Goal: Task Accomplishment & Management: Use online tool/utility

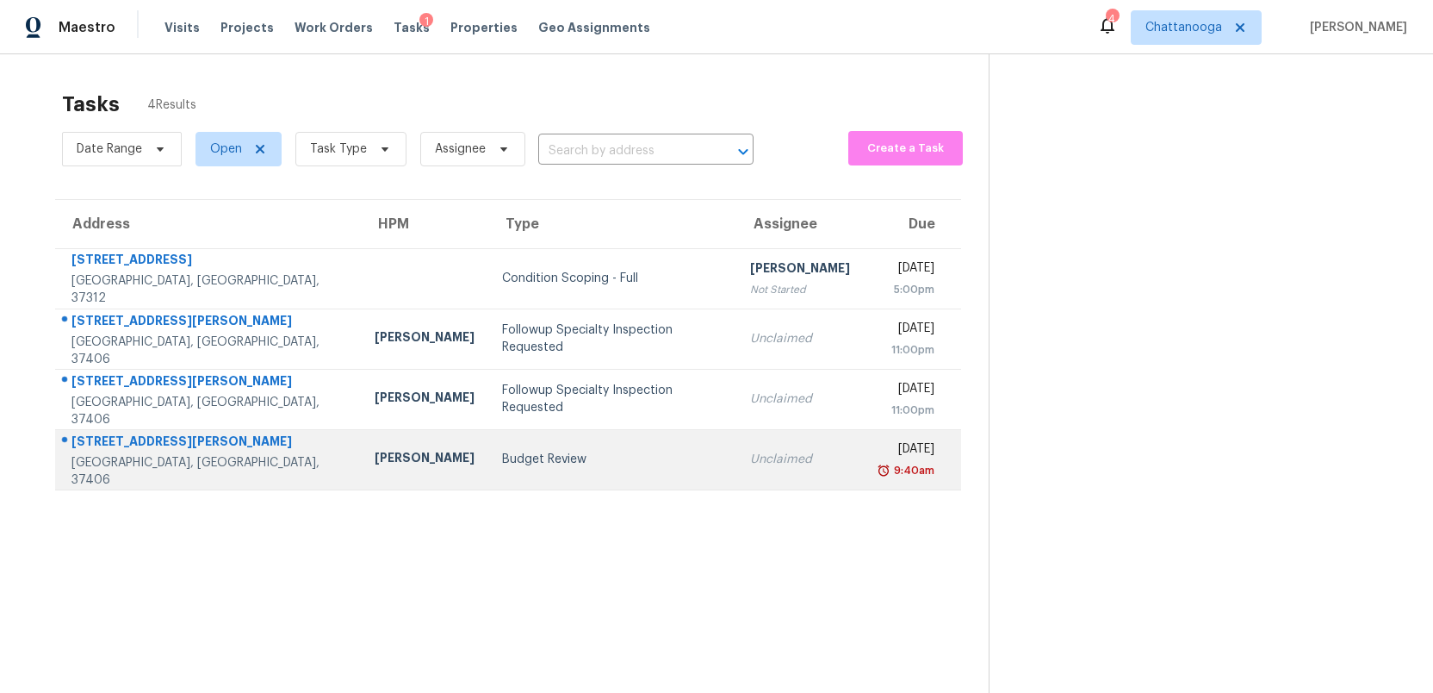
click at [513, 453] on div "Budget Review" at bounding box center [612, 459] width 221 height 17
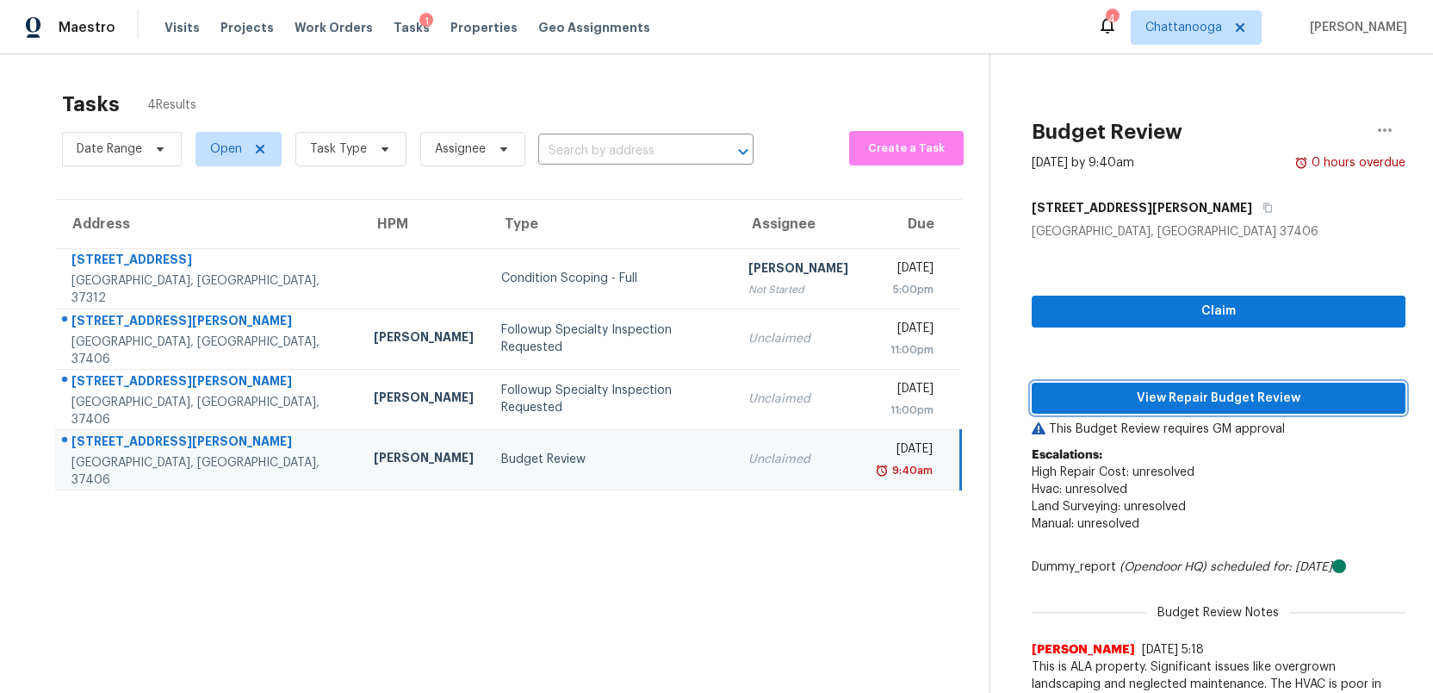
click at [1214, 403] on span "View Repair Budget Review" at bounding box center [1219, 399] width 346 height 22
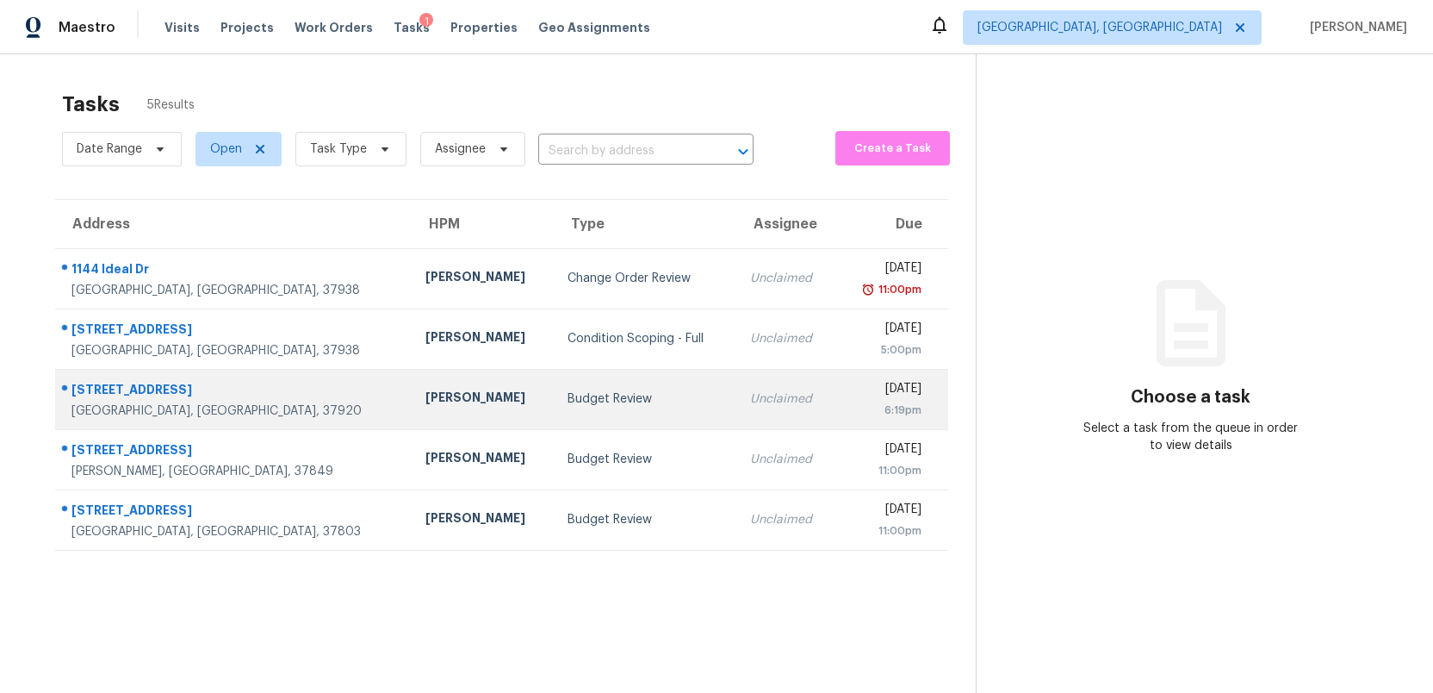
click at [568, 393] on div "Budget Review" at bounding box center [645, 398] width 155 height 17
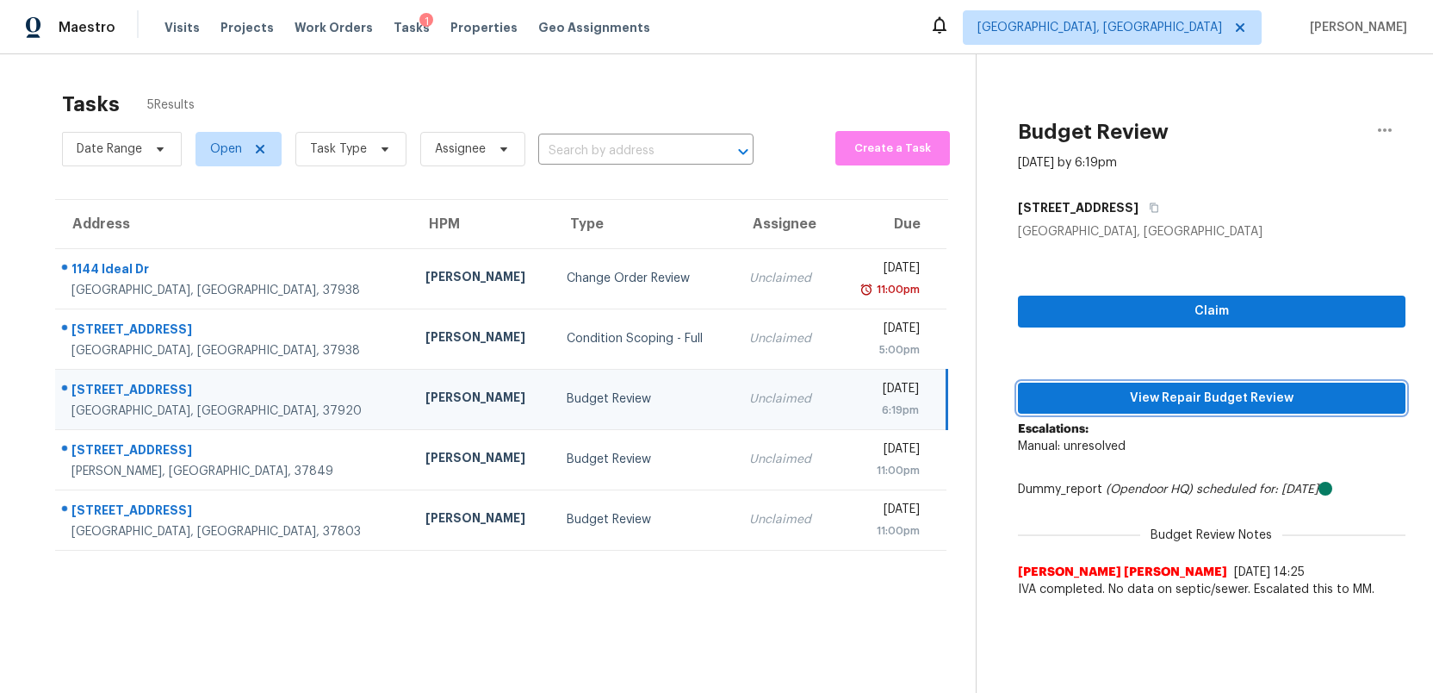
click at [1206, 403] on span "View Repair Budget Review" at bounding box center [1212, 399] width 360 height 22
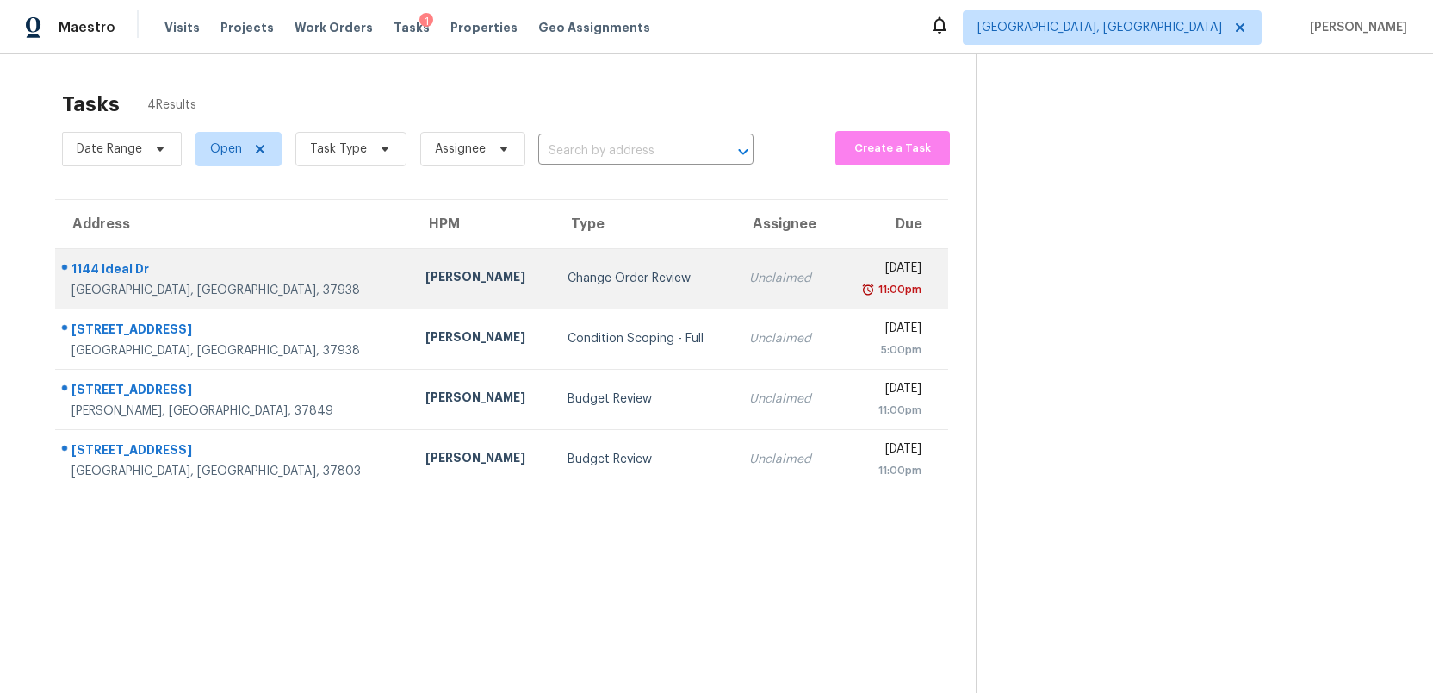
click at [596, 277] on div "Change Order Review" at bounding box center [645, 278] width 155 height 17
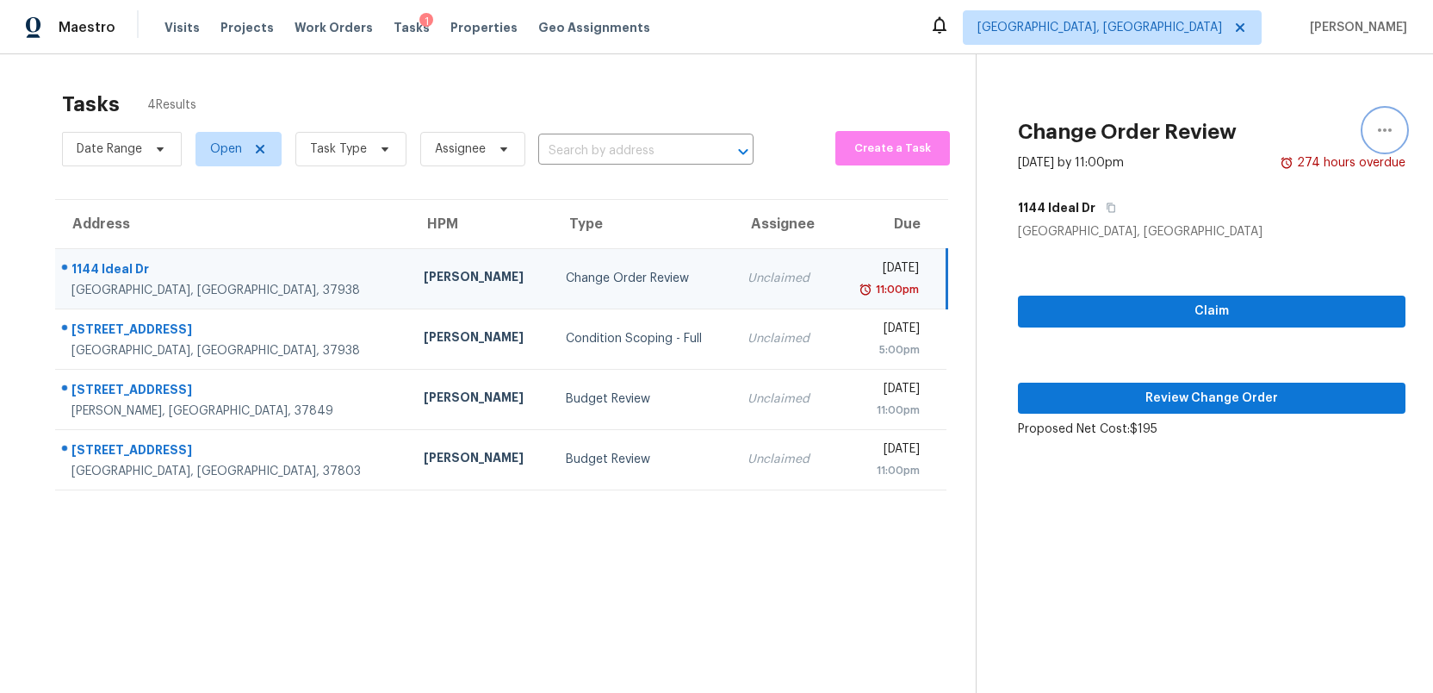
click at [1381, 132] on icon "button" at bounding box center [1385, 130] width 21 height 21
click at [1246, 134] on div "Cancel this task" at bounding box center [1287, 133] width 134 height 17
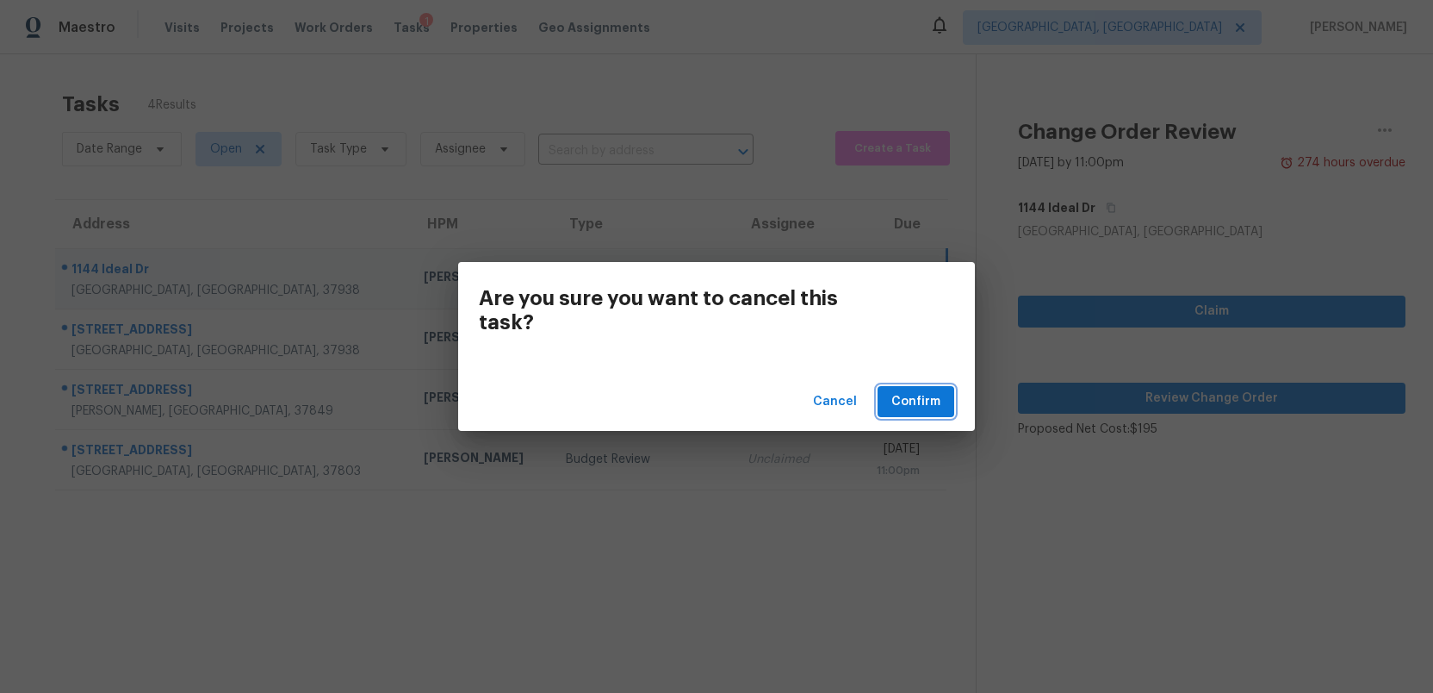
click at [912, 412] on button "Confirm" at bounding box center [916, 402] width 77 height 32
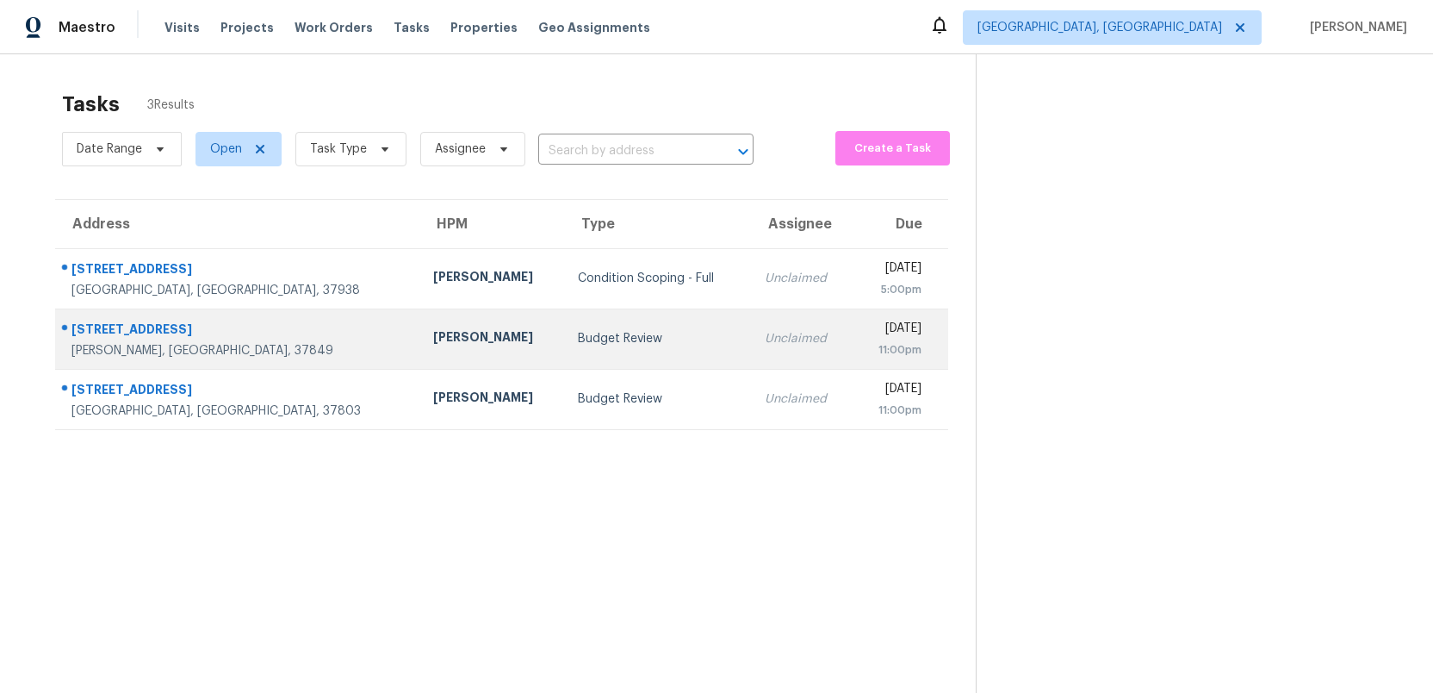
click at [751, 348] on td "Unclaimed" at bounding box center [802, 338] width 102 height 60
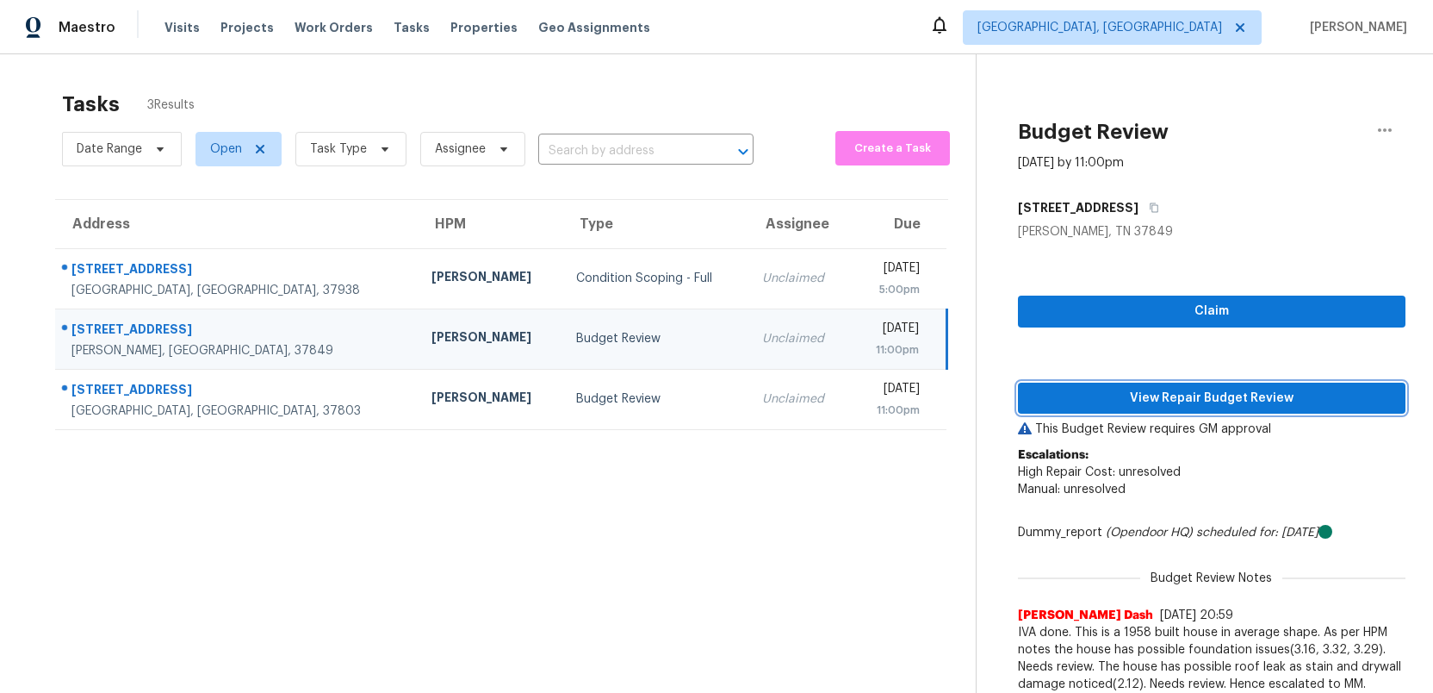
click at [1222, 401] on span "View Repair Budget Review" at bounding box center [1212, 399] width 360 height 22
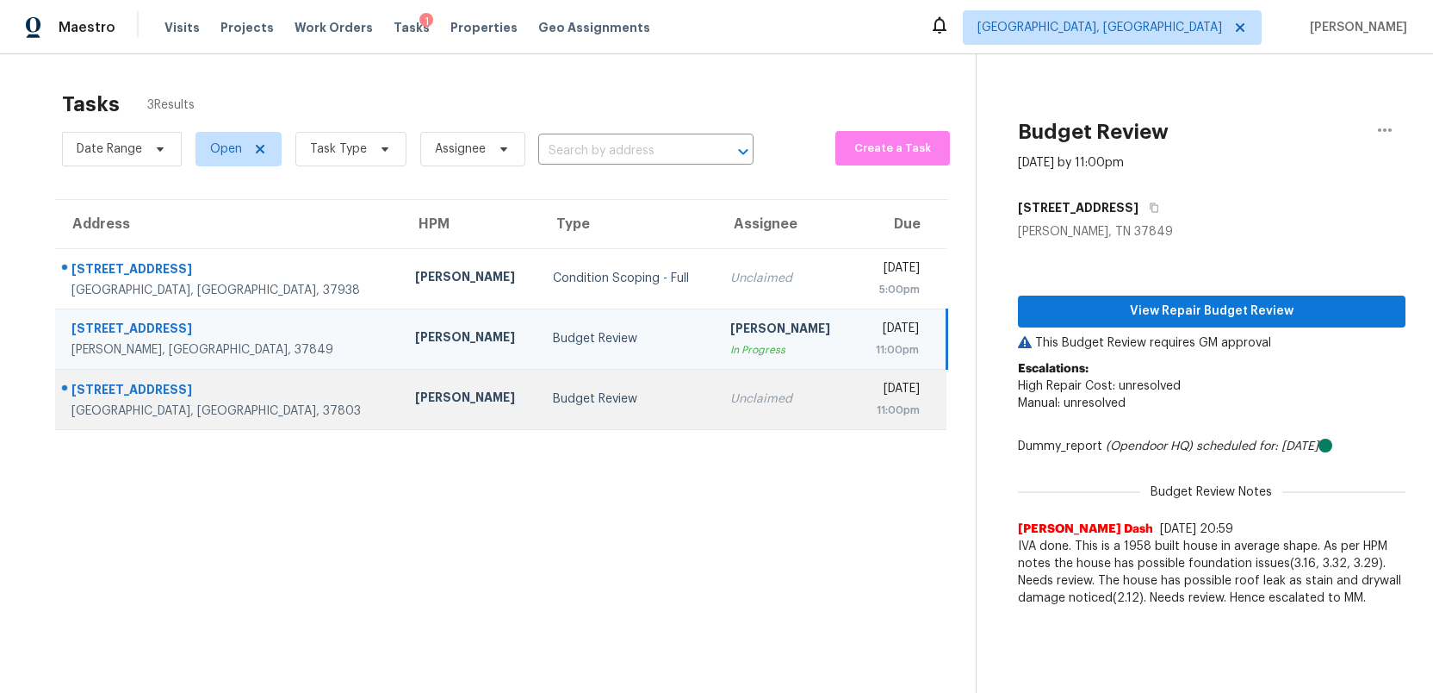
click at [730, 394] on div "Unclaimed" at bounding box center [785, 398] width 110 height 17
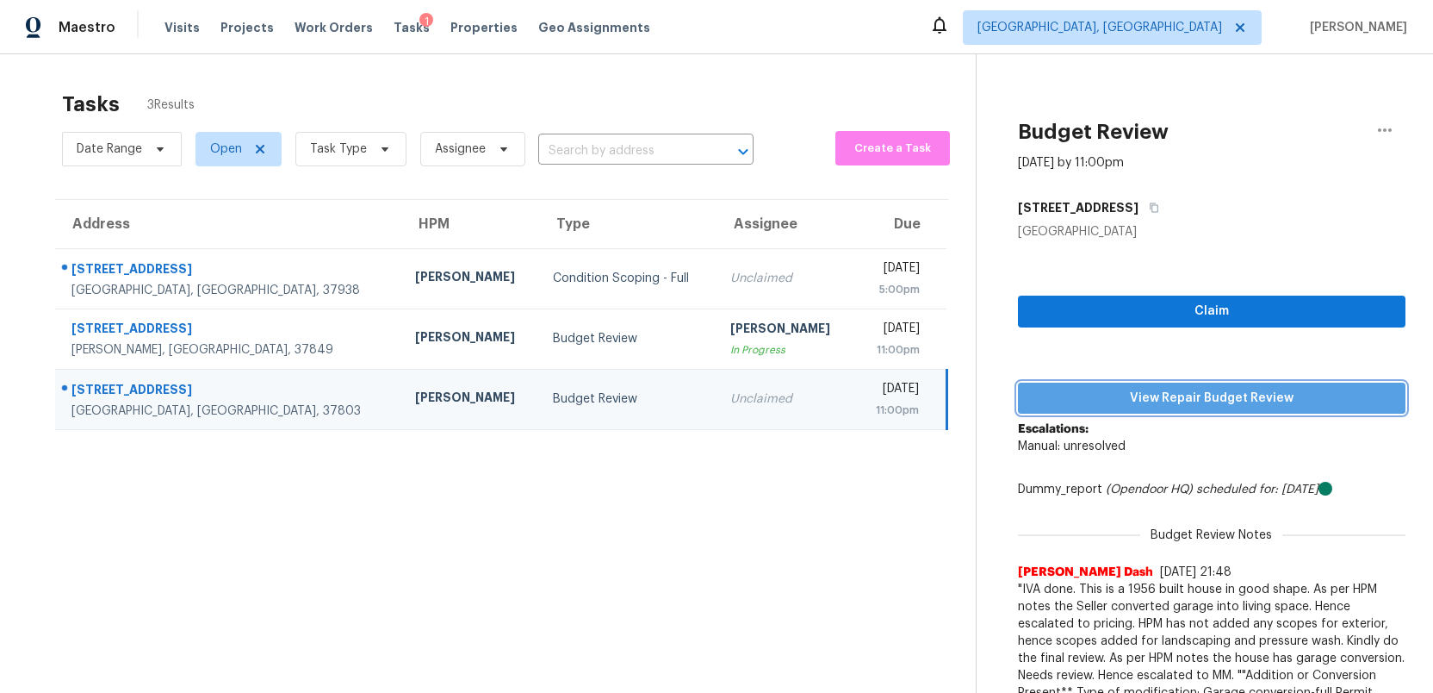
click at [1218, 395] on span "View Repair Budget Review" at bounding box center [1212, 399] width 360 height 22
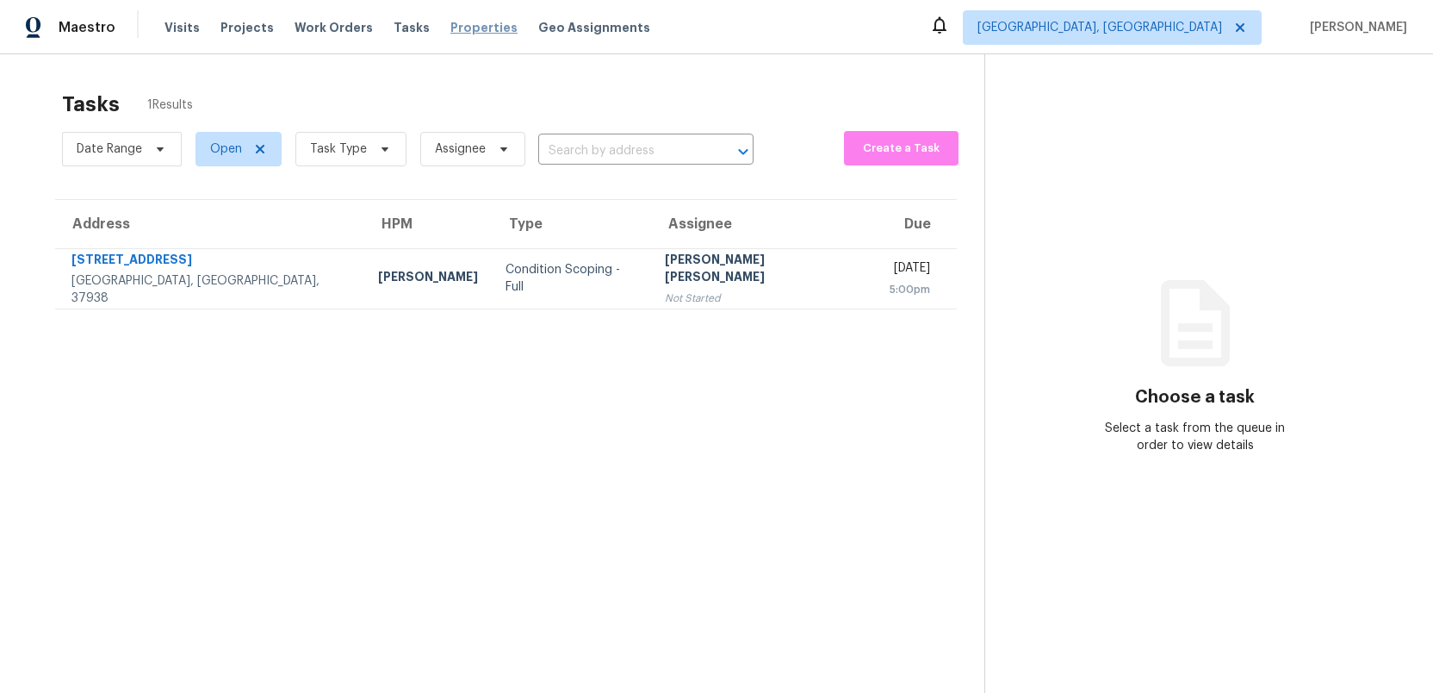
click at [451, 22] on span "Properties" at bounding box center [484, 27] width 67 height 17
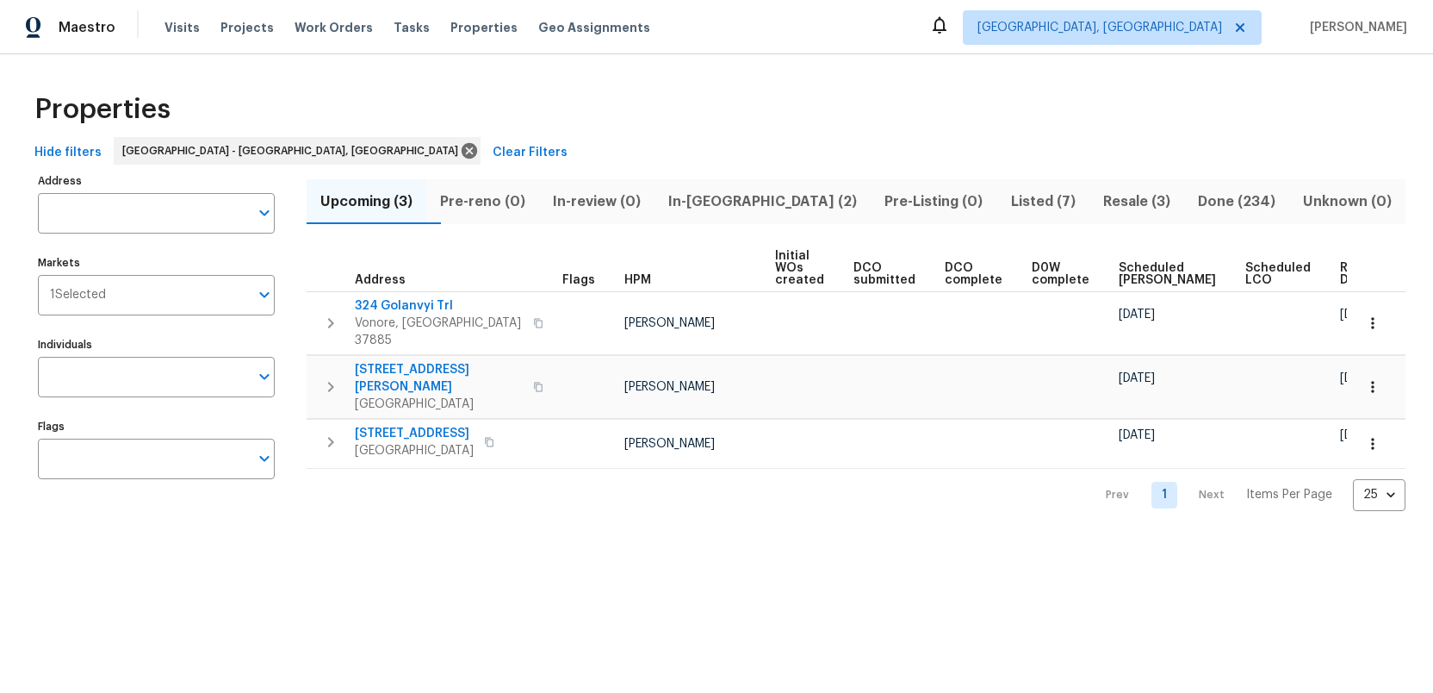
click at [1012, 197] on span "Listed (7)" at bounding box center [1043, 202] width 71 height 24
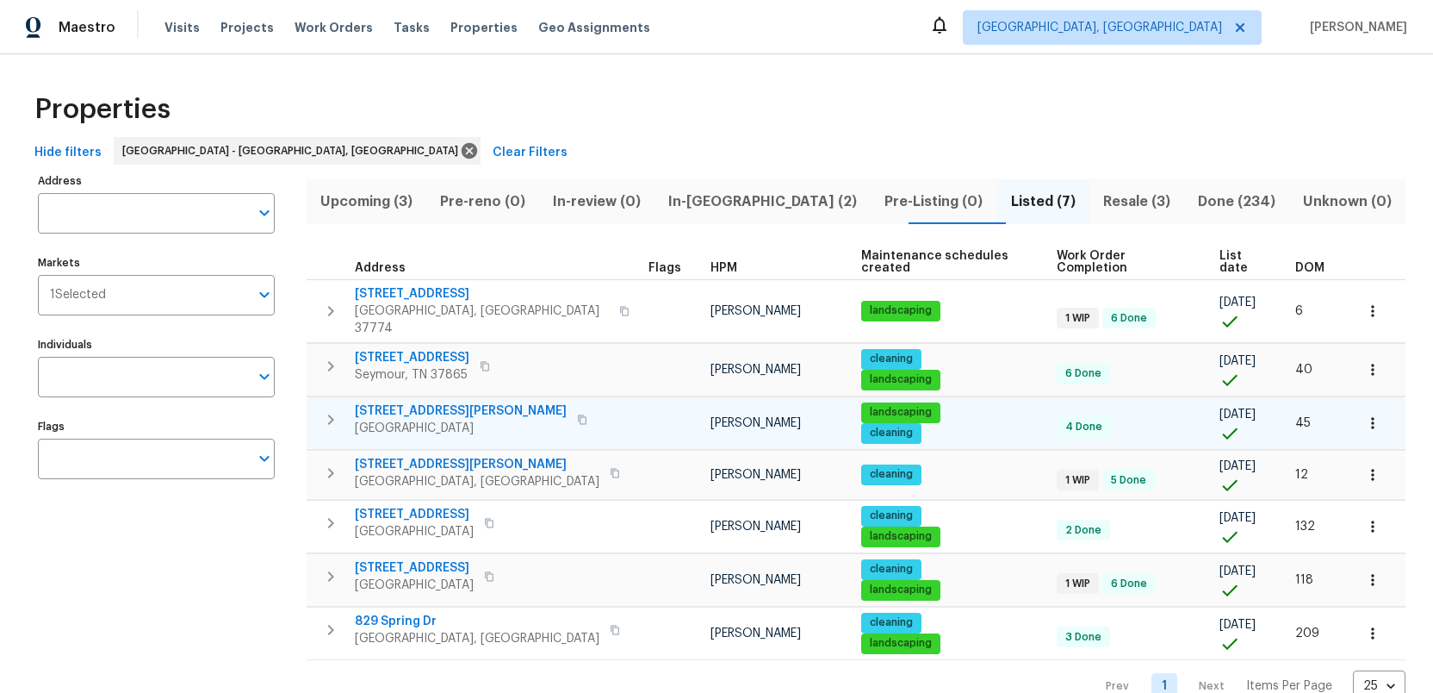
click at [388, 402] on span "3715 Boyd Walters Ln" at bounding box center [461, 410] width 212 height 17
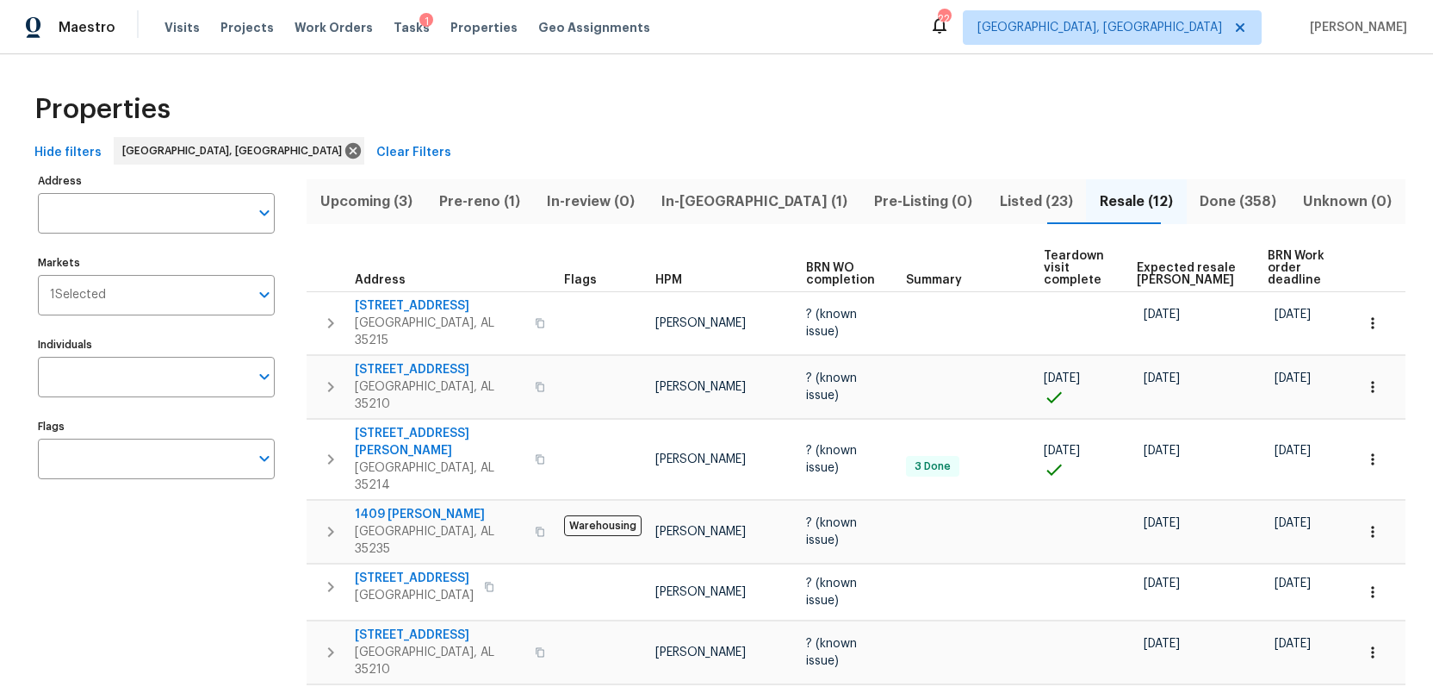
scroll to position [97, 0]
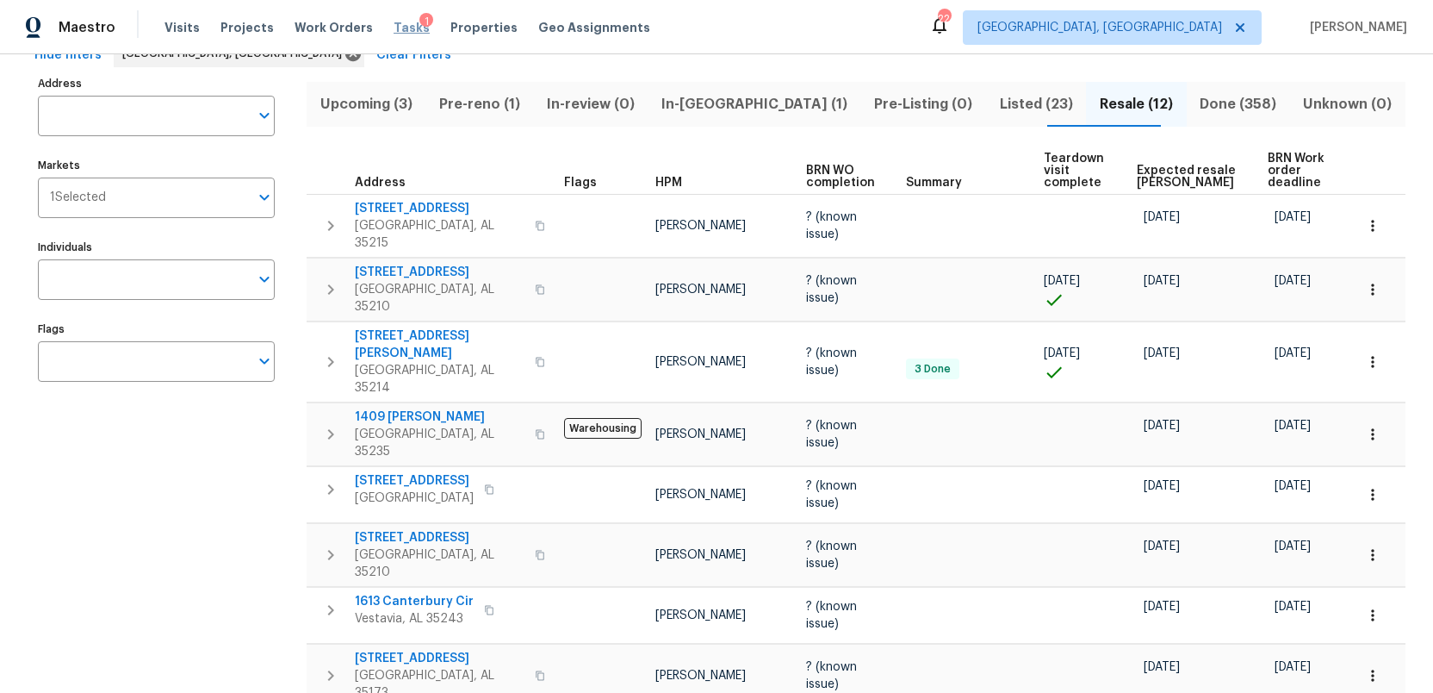
click at [394, 22] on span "Tasks" at bounding box center [412, 28] width 36 height 12
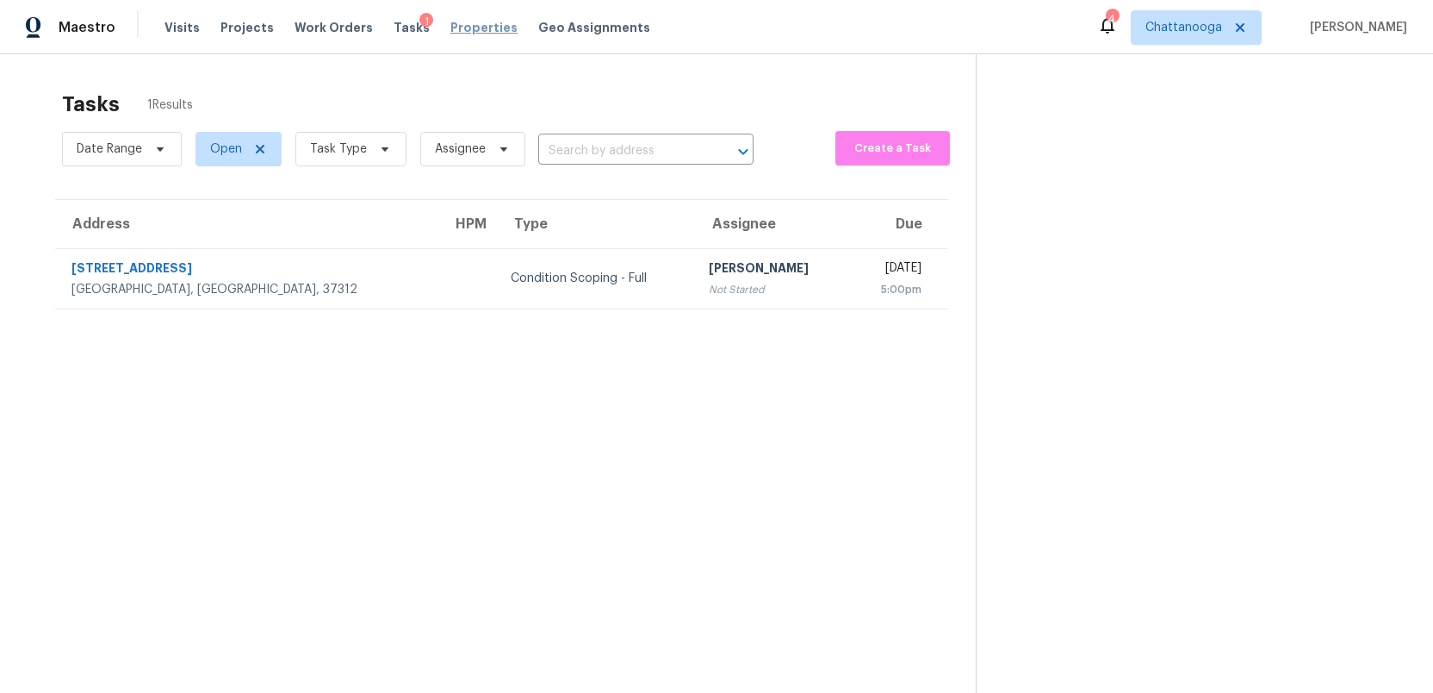
click at [456, 32] on span "Properties" at bounding box center [484, 27] width 67 height 17
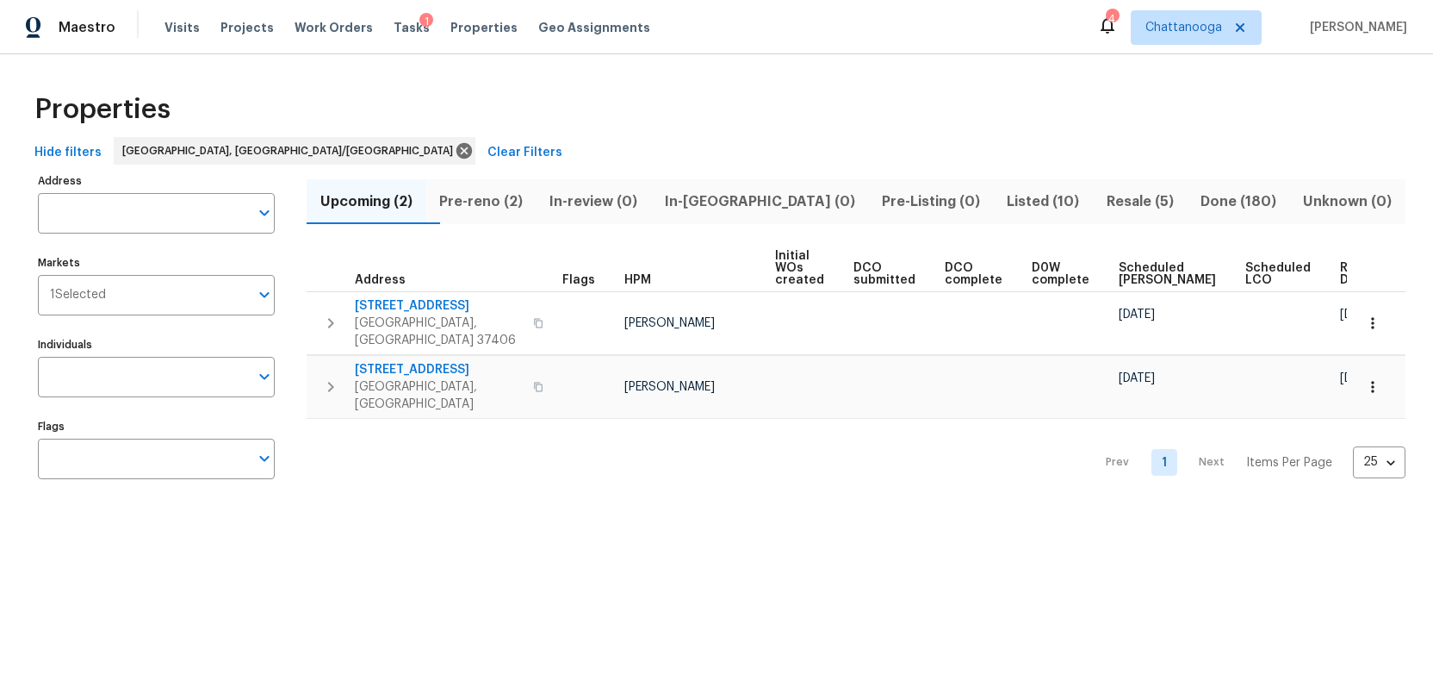
click at [1004, 198] on span "Listed (10)" at bounding box center [1043, 202] width 78 height 24
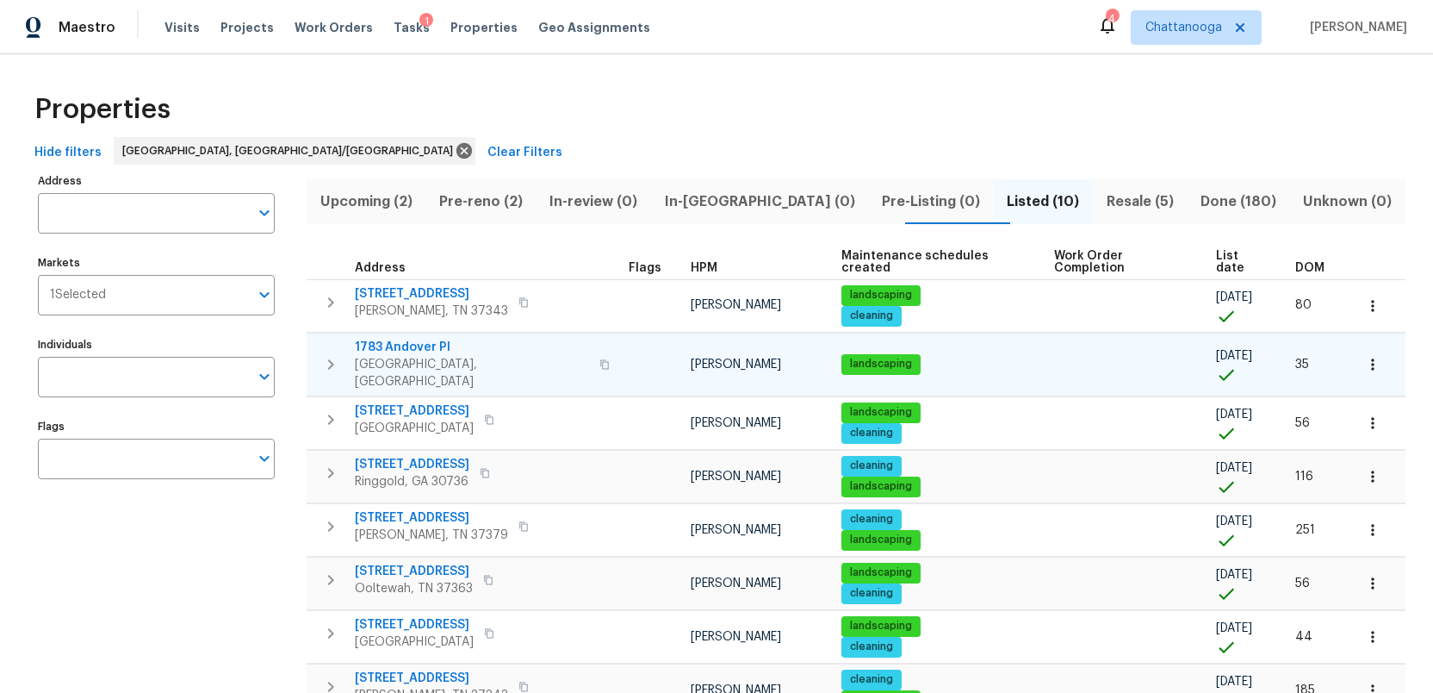
click at [390, 339] on span "1783 Andover Pl" at bounding box center [472, 347] width 234 height 17
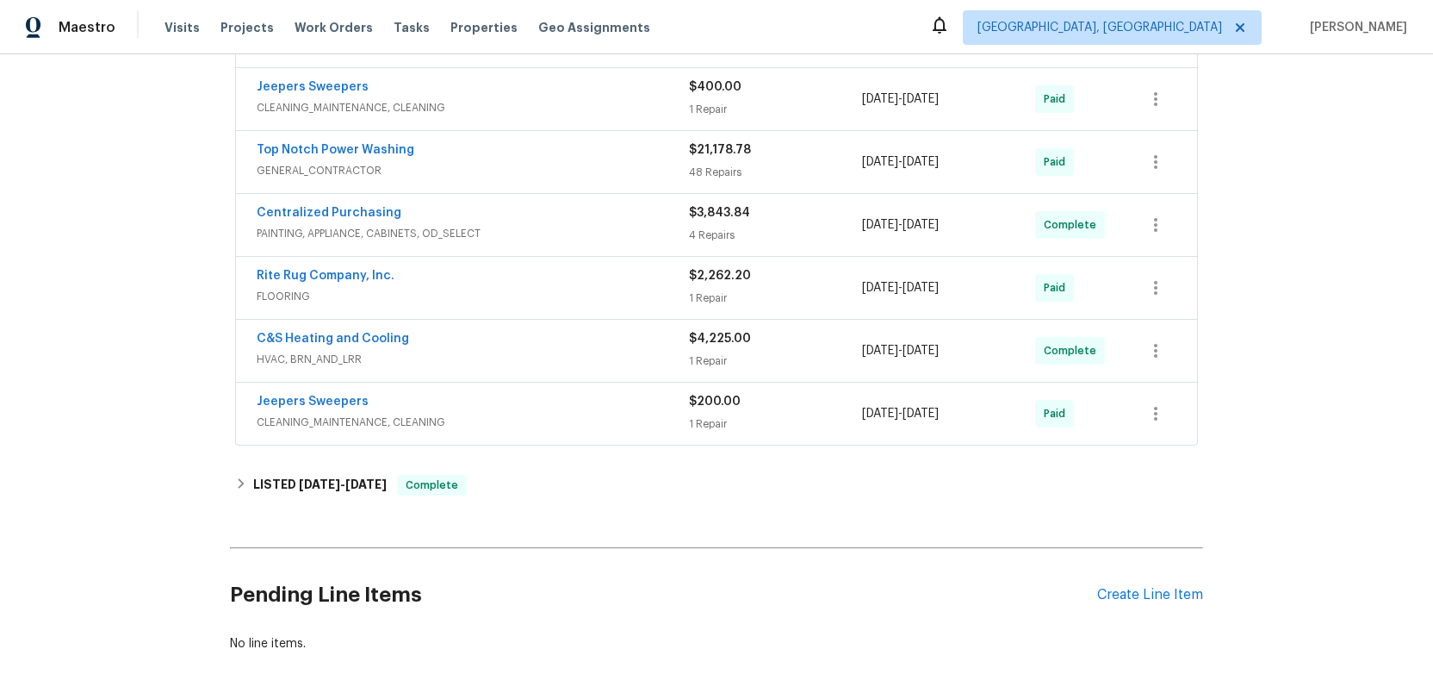
scroll to position [422, 0]
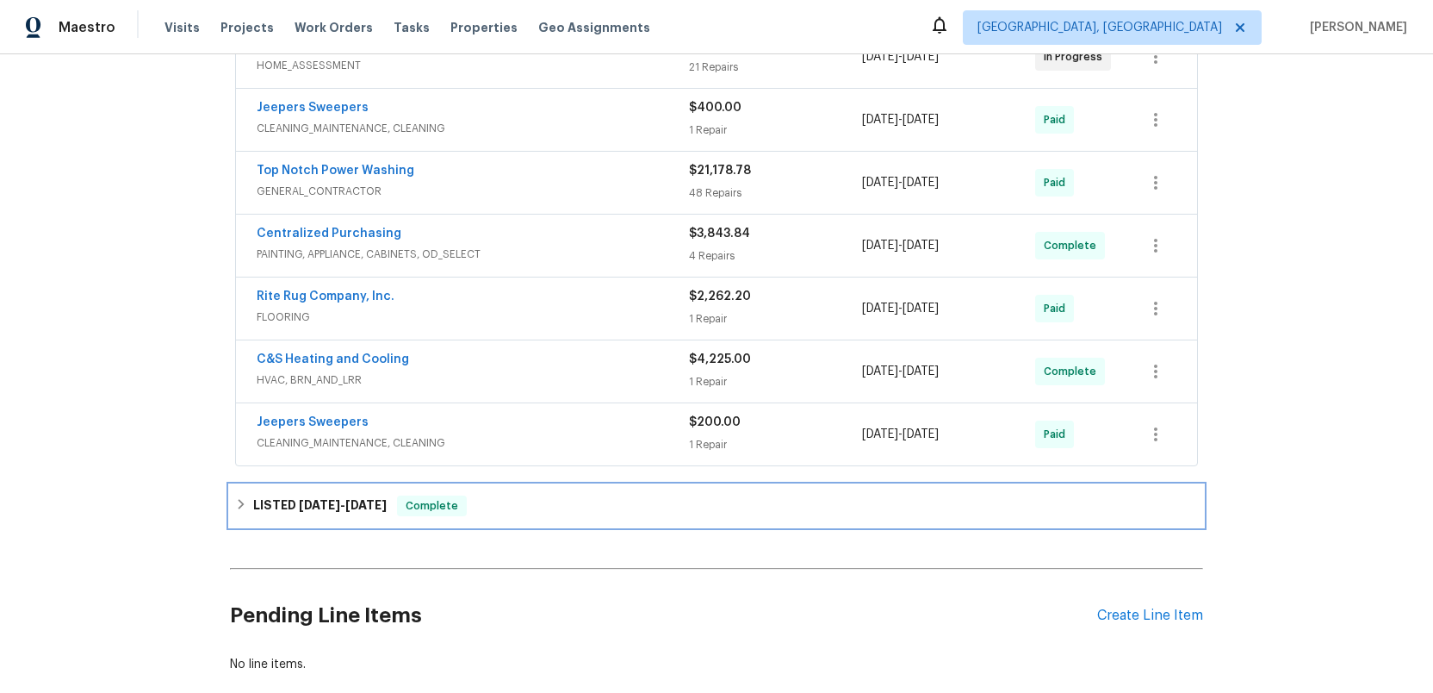
click at [326, 506] on span "[DATE]" at bounding box center [319, 505] width 41 height 12
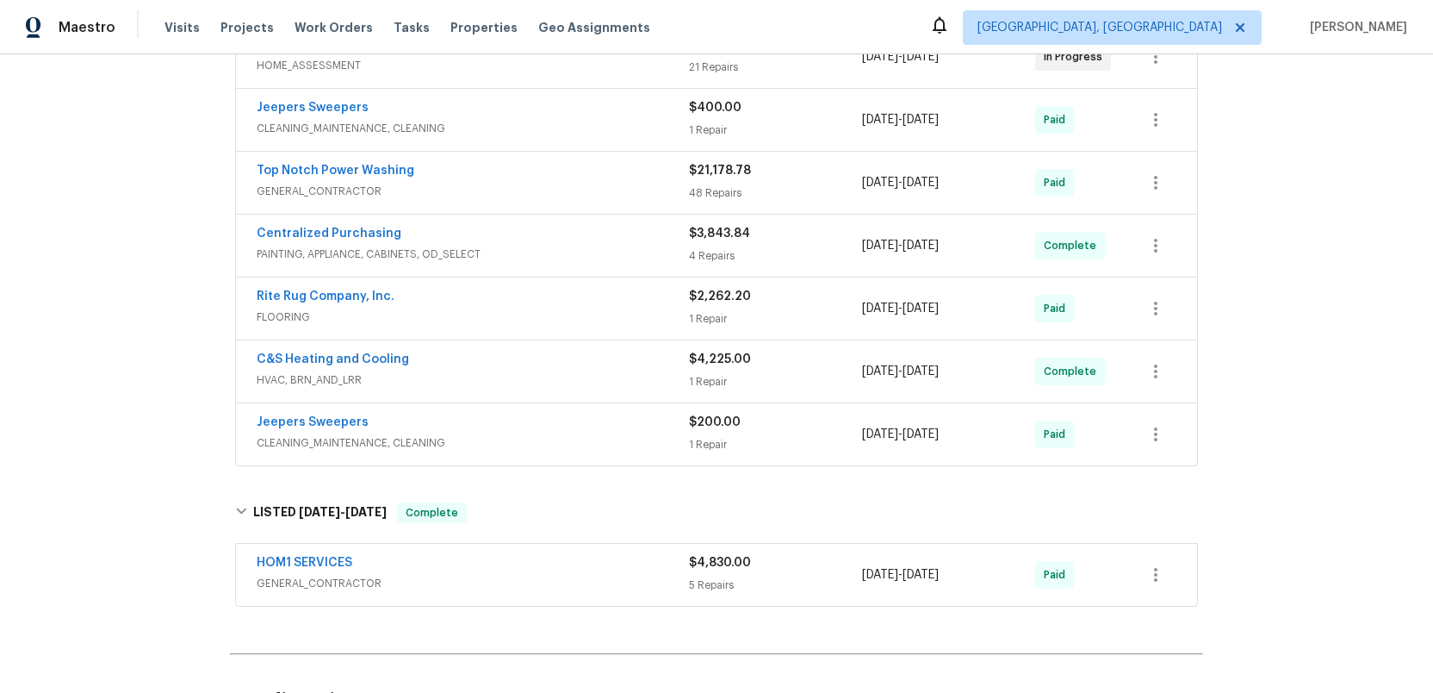
click at [496, 576] on span "GENERAL_CONTRACTOR" at bounding box center [473, 583] width 432 height 17
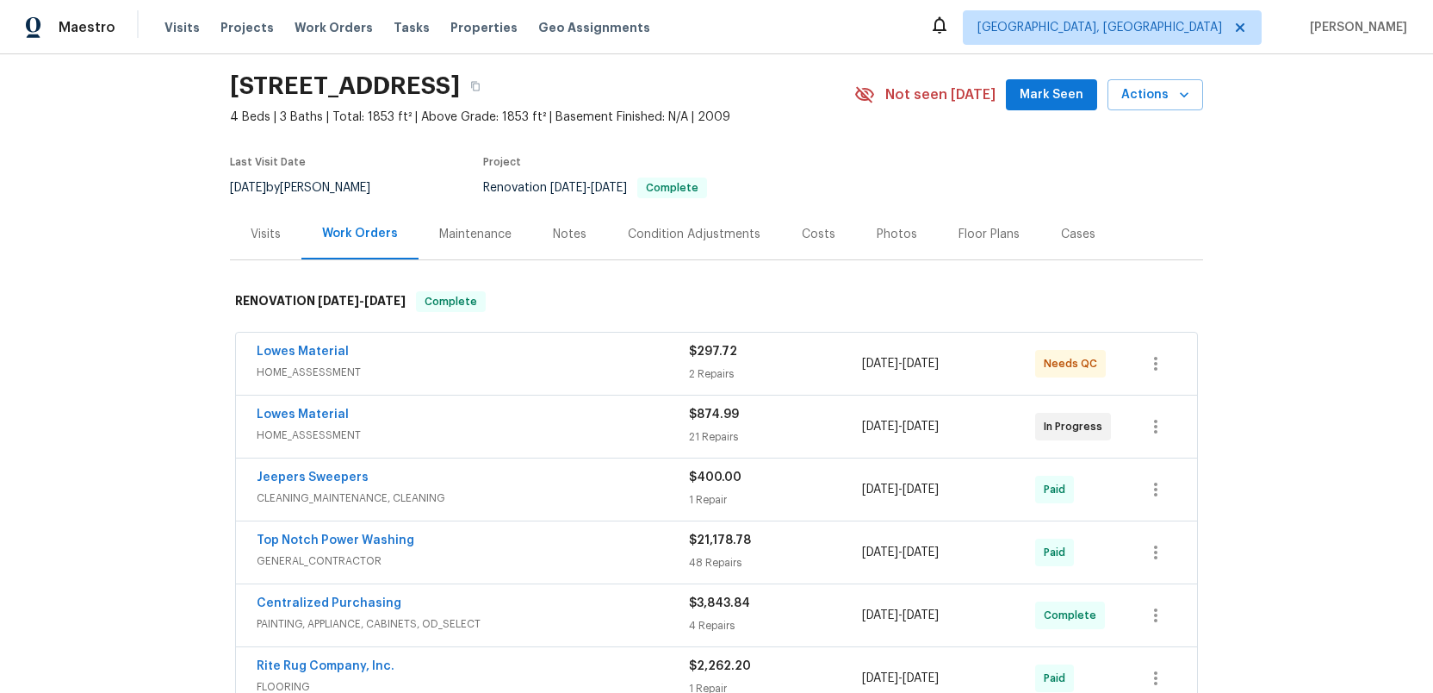
scroll to position [0, 0]
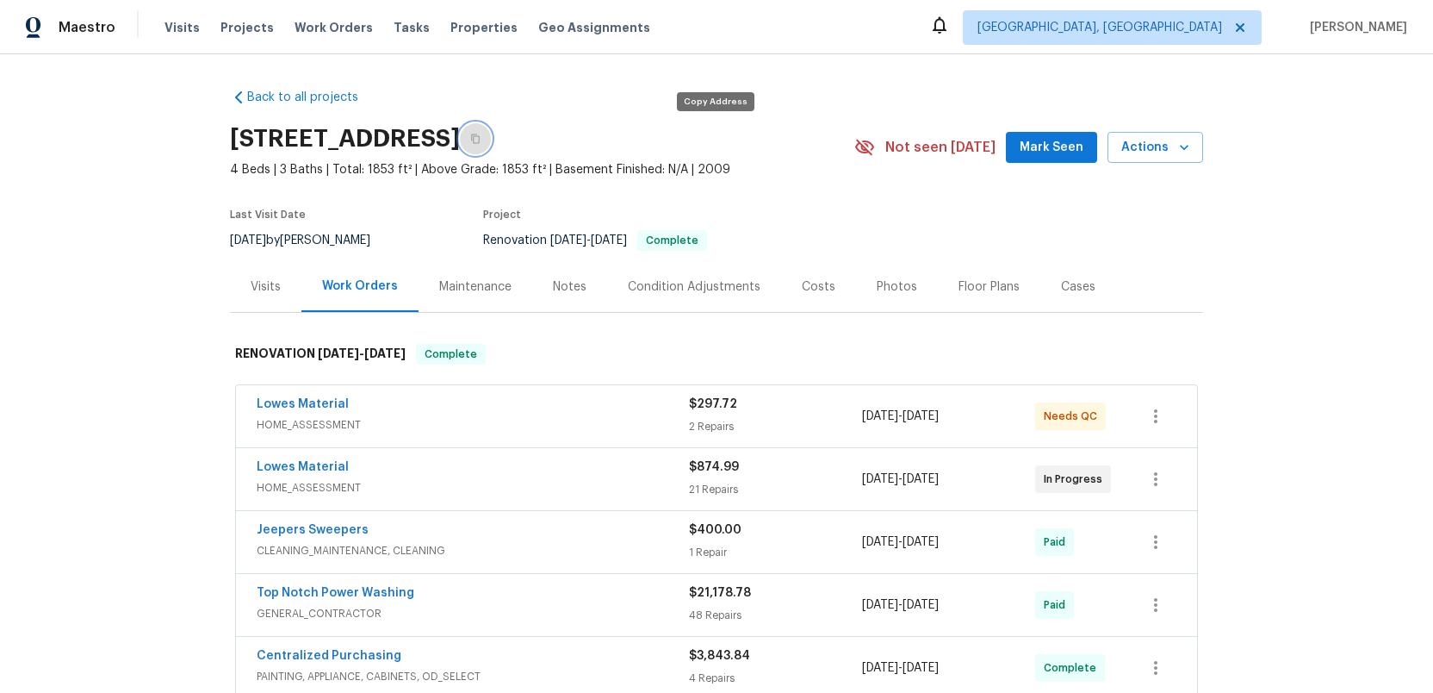
click at [480, 140] on icon "button" at bounding box center [475, 138] width 9 height 9
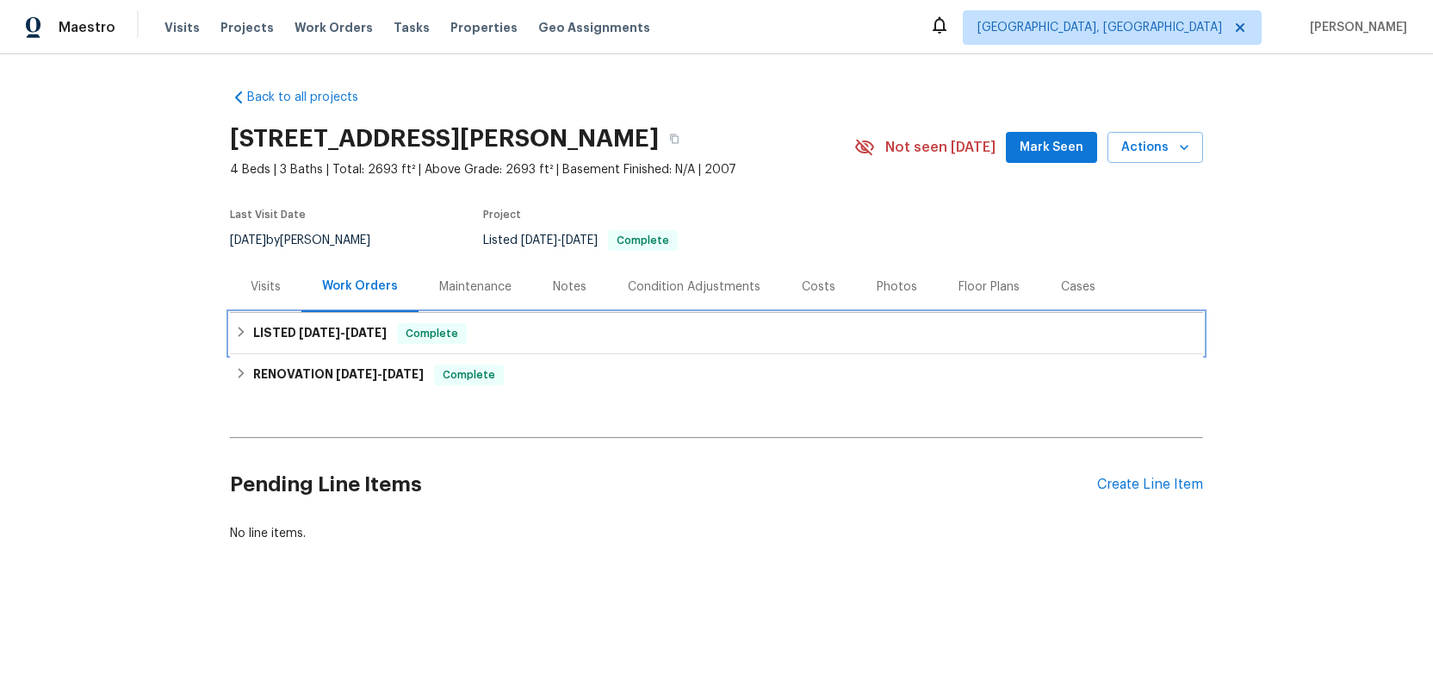
click at [279, 329] on h6 "LISTED [DATE] - [DATE]" at bounding box center [320, 333] width 134 height 21
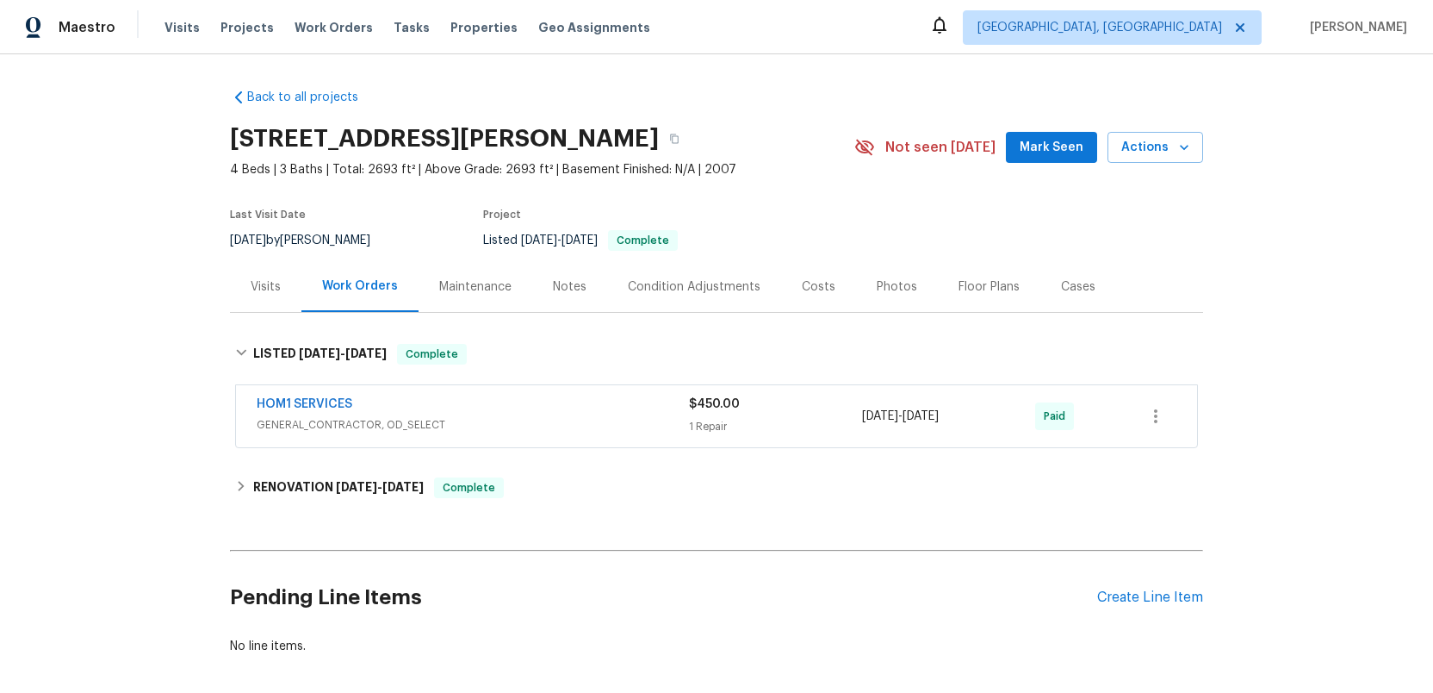
click at [566, 434] on div "HOM1 SERVICES GENERAL_CONTRACTOR, OD_SELECT" at bounding box center [473, 415] width 432 height 41
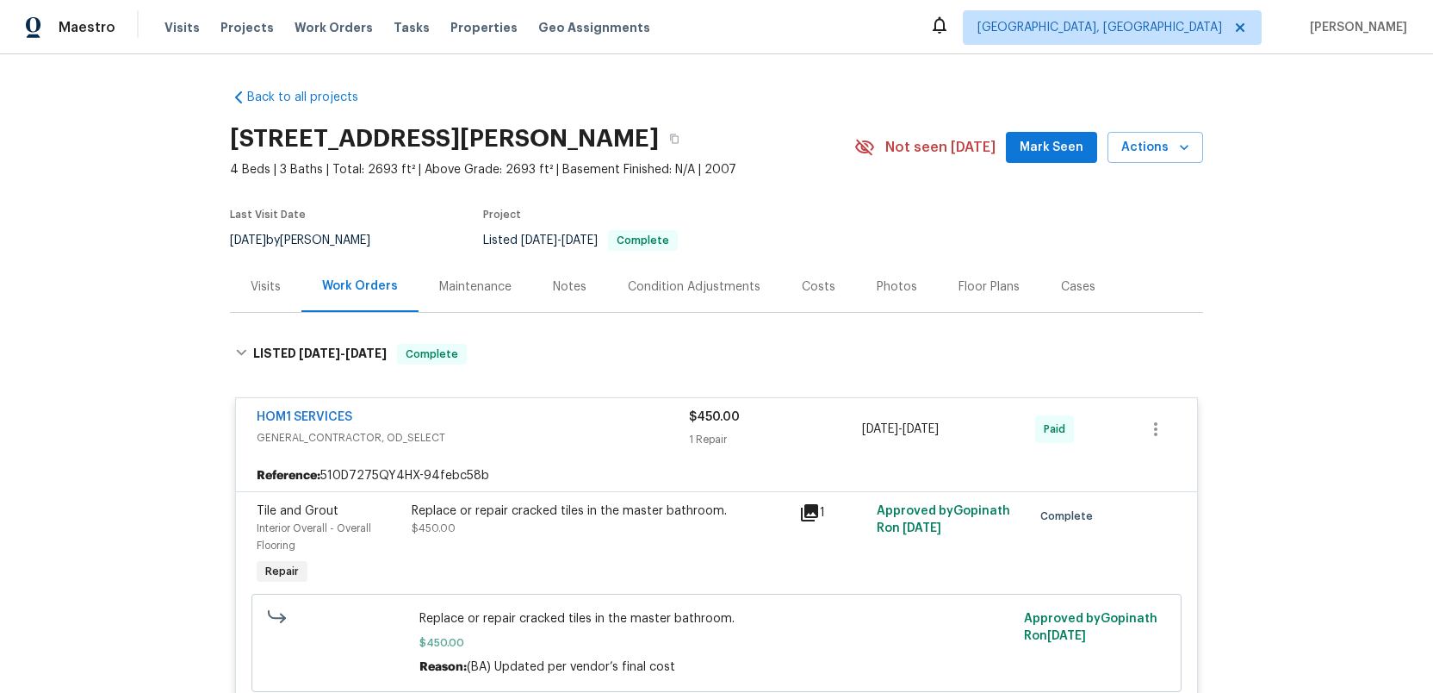
click at [808, 512] on icon at bounding box center [809, 512] width 17 height 17
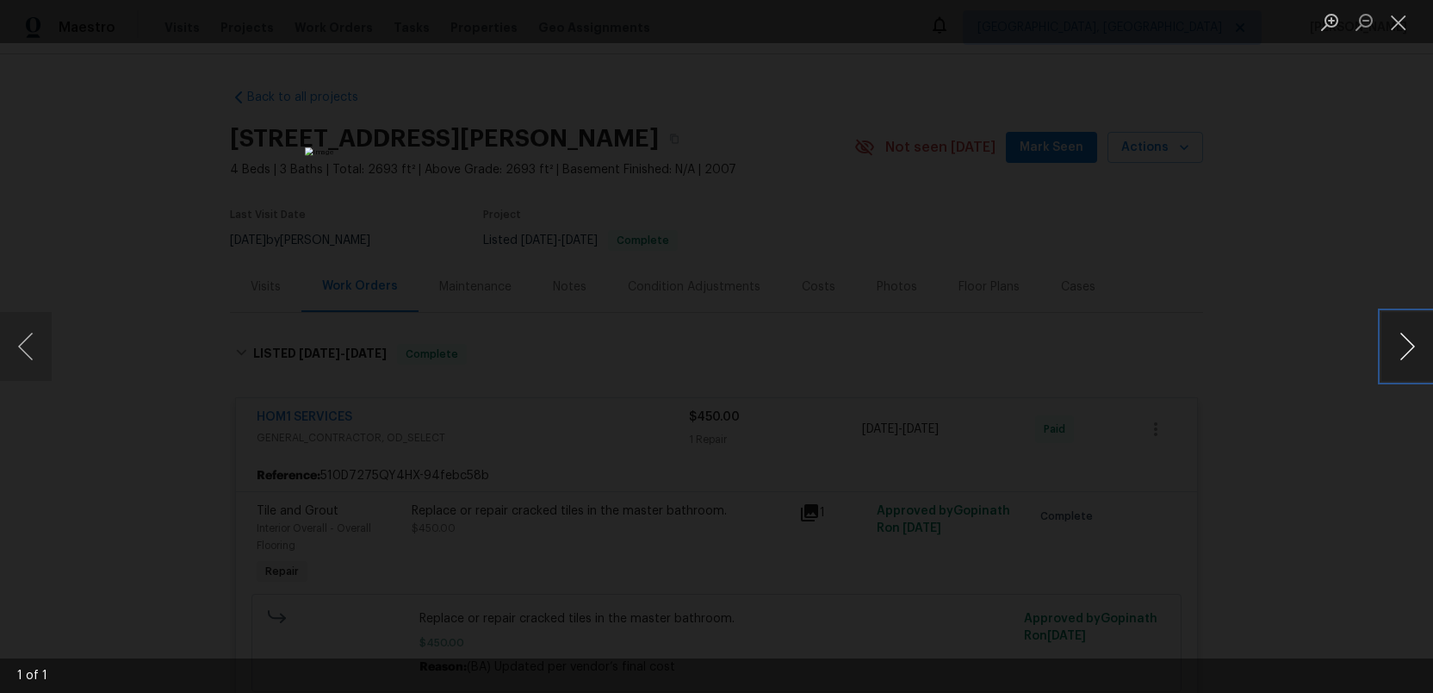
click at [1408, 349] on button "Next image" at bounding box center [1408, 346] width 52 height 69
click at [1413, 349] on button "Next image" at bounding box center [1408, 346] width 52 height 69
click at [1392, 29] on button "Close lightbox" at bounding box center [1399, 22] width 34 height 30
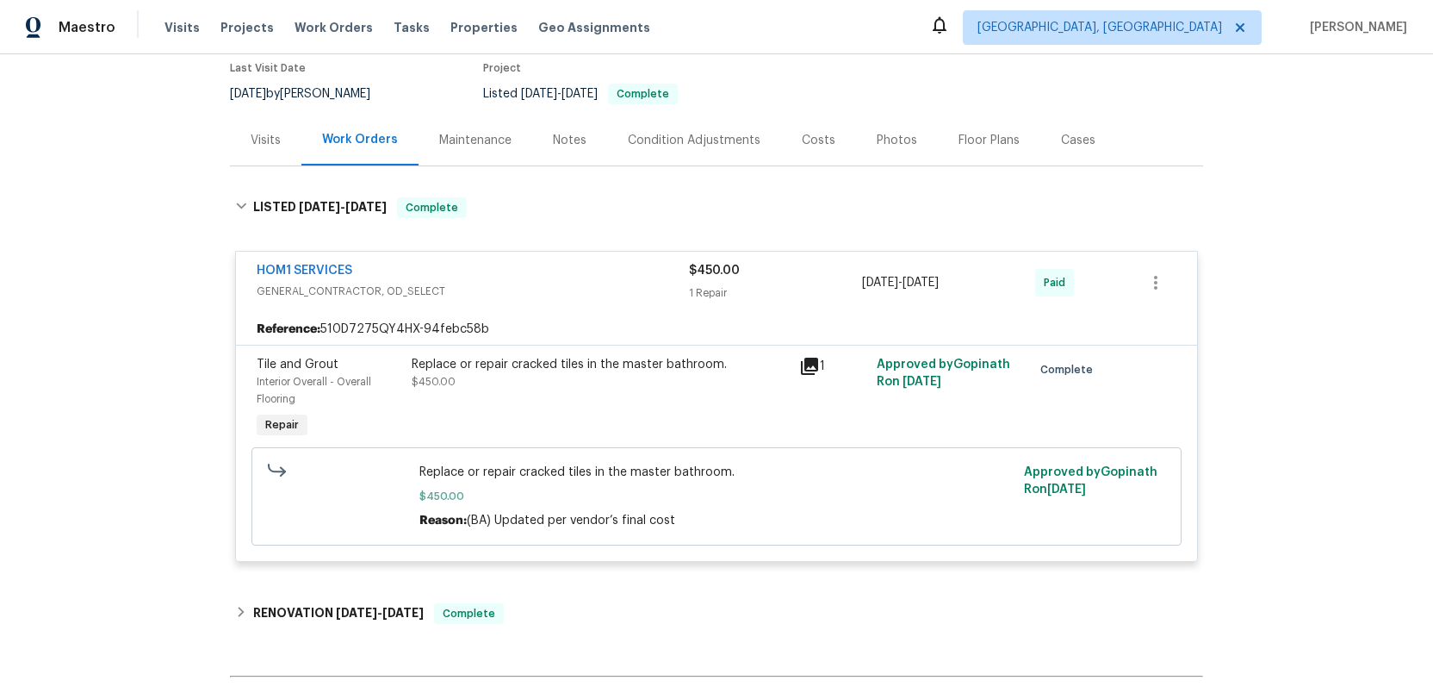
scroll to position [162, 0]
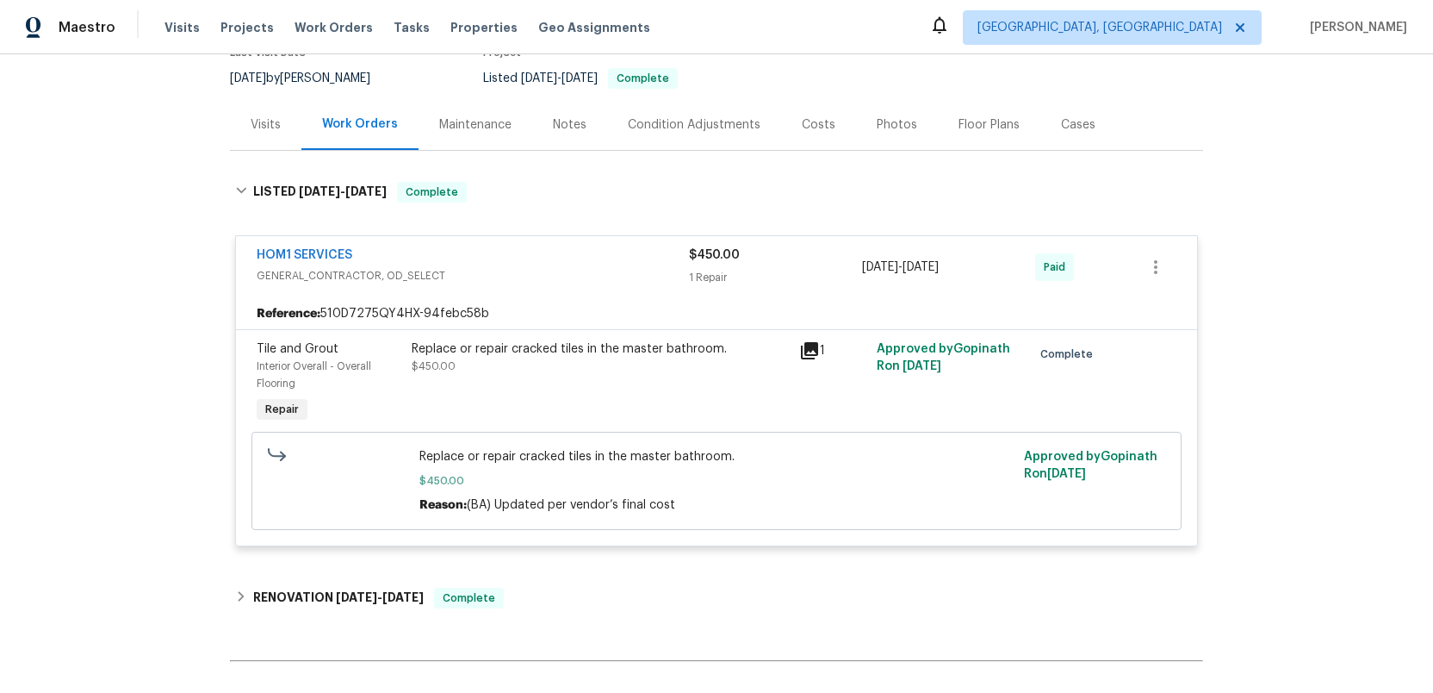
click at [615, 263] on div "HOM1 SERVICES" at bounding box center [473, 256] width 432 height 21
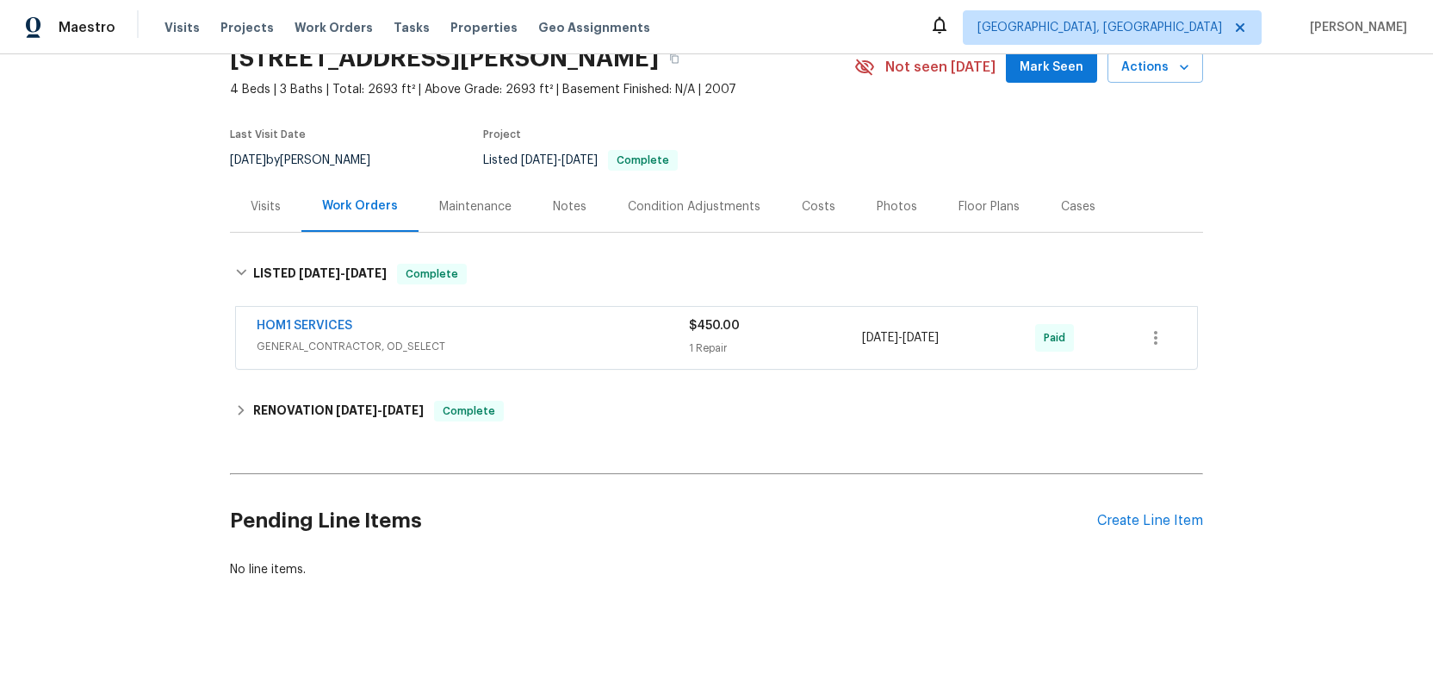
scroll to position [79, 0]
click at [259, 203] on div "Visits" at bounding box center [266, 207] width 30 height 17
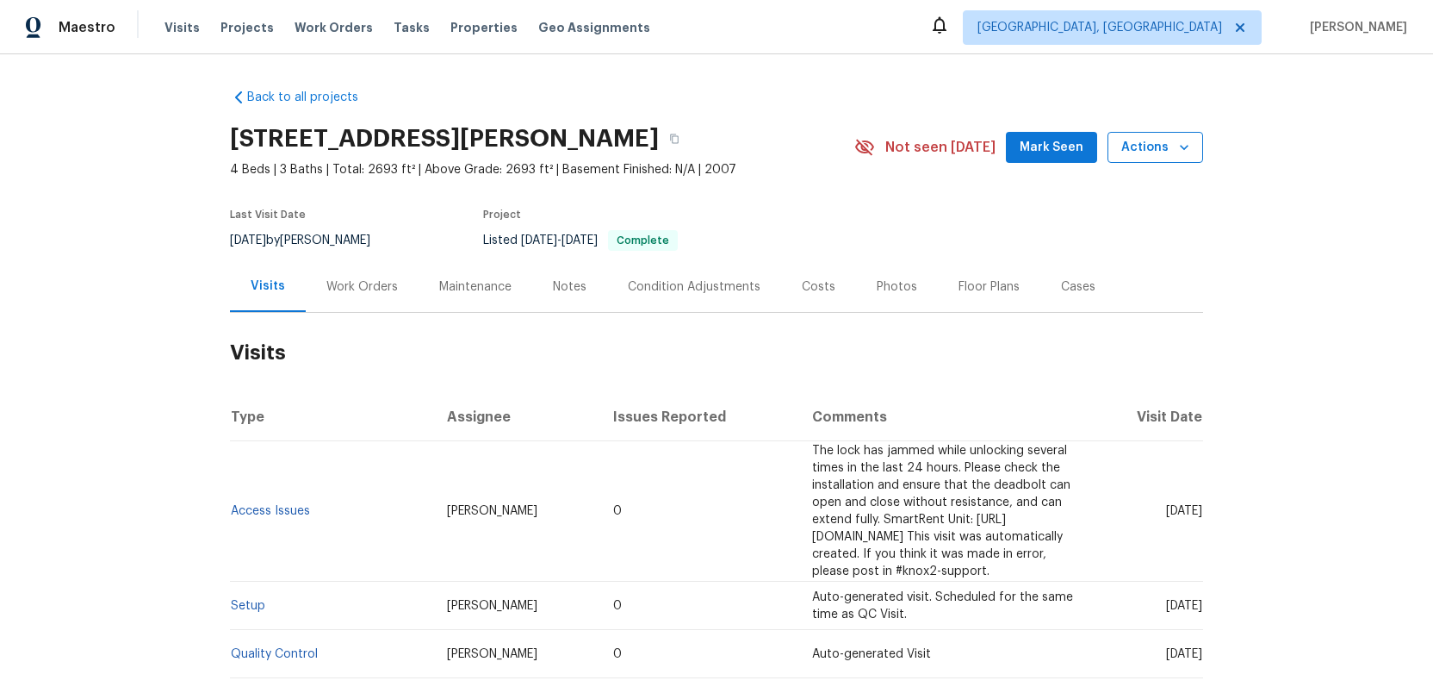
click at [1155, 144] on span "Actions" at bounding box center [1156, 148] width 68 height 22
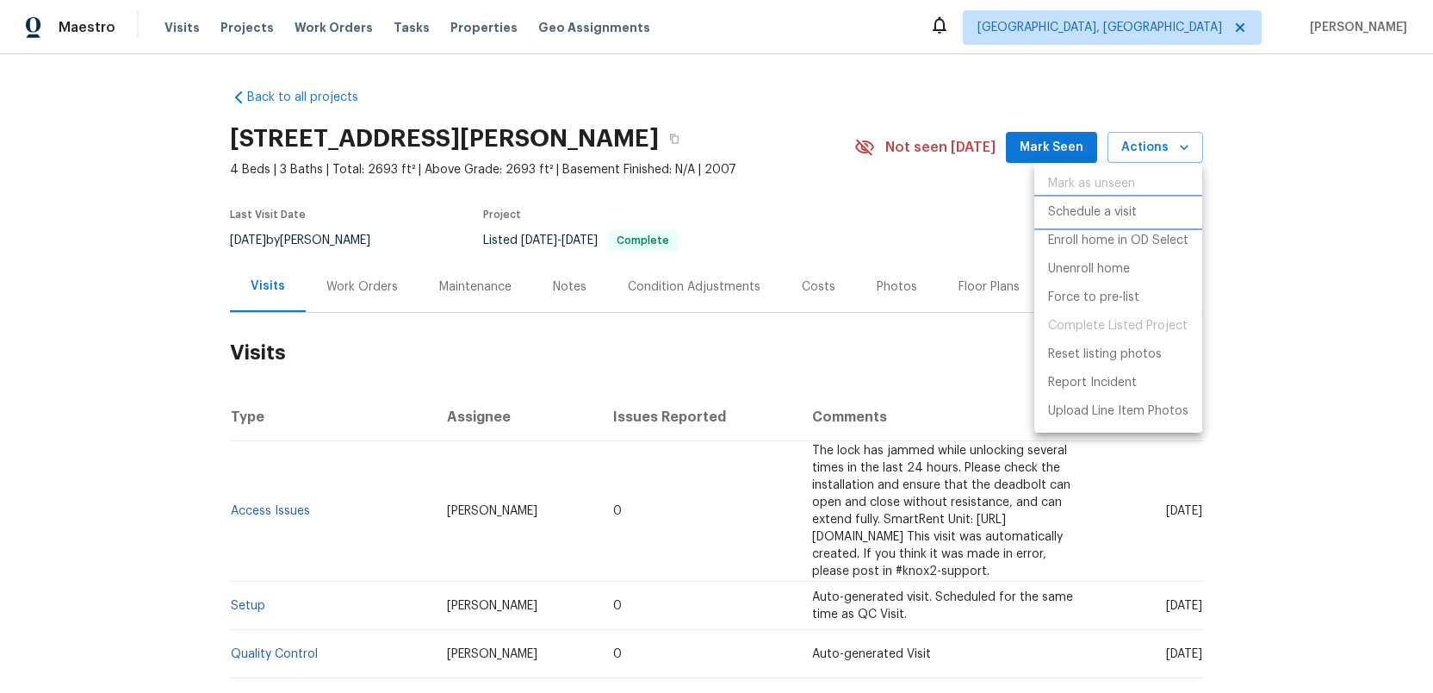
click at [1072, 214] on p "Schedule a visit" at bounding box center [1092, 212] width 89 height 18
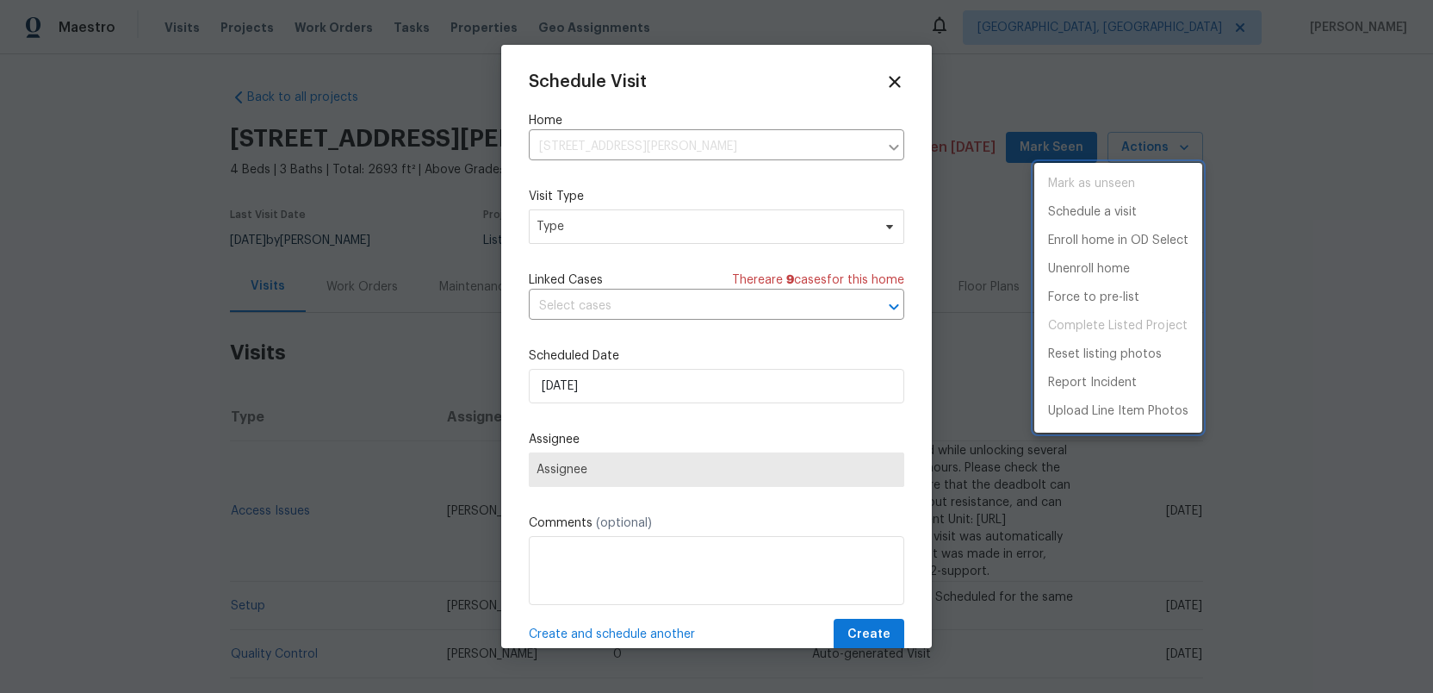
click at [568, 224] on div at bounding box center [716, 346] width 1433 height 693
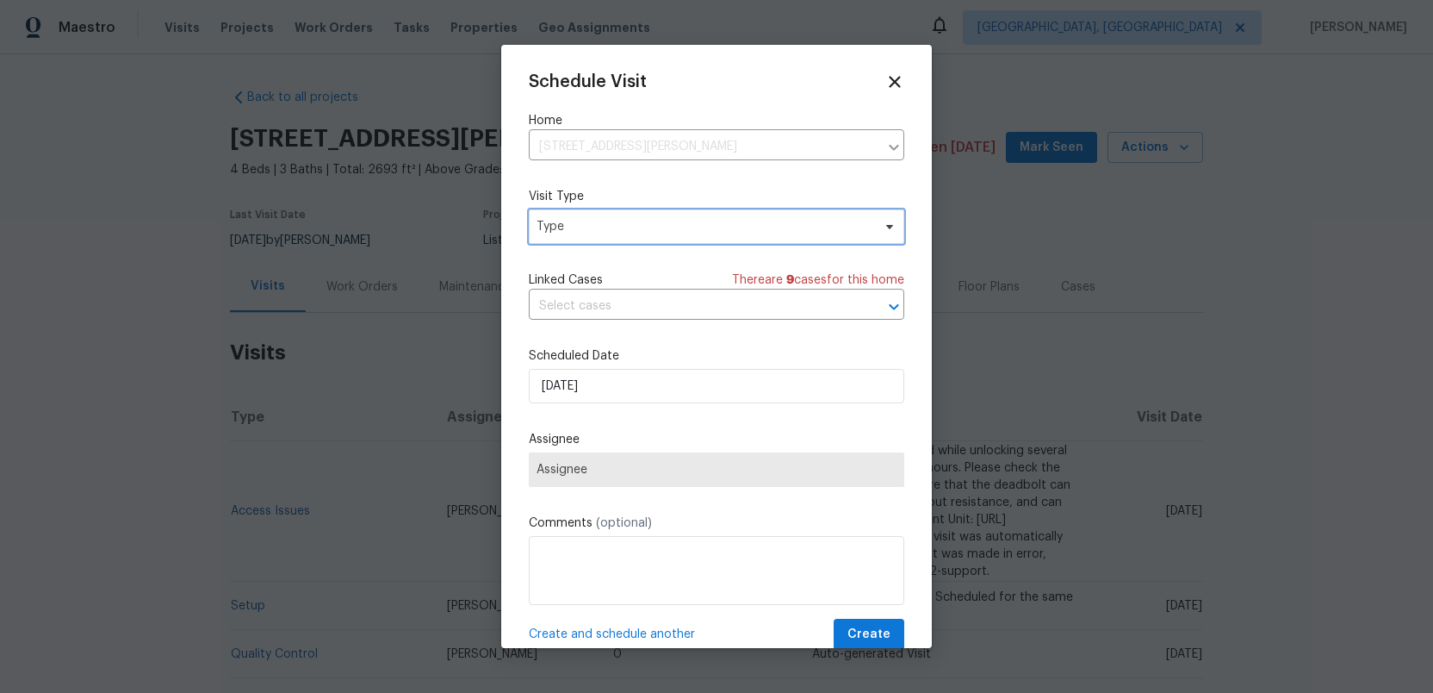
click at [568, 224] on span "Type" at bounding box center [704, 226] width 335 height 17
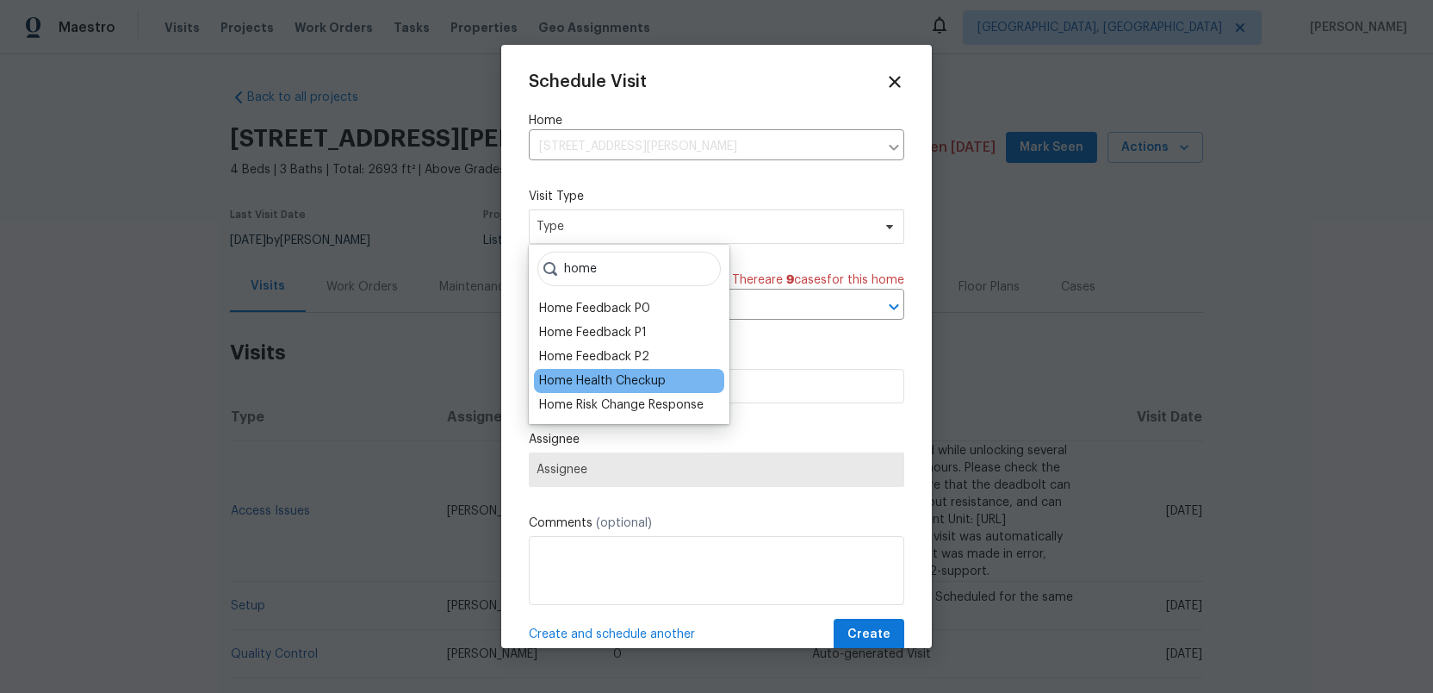
type input "home"
click at [553, 375] on div "Home Health Checkup" at bounding box center [602, 380] width 127 height 17
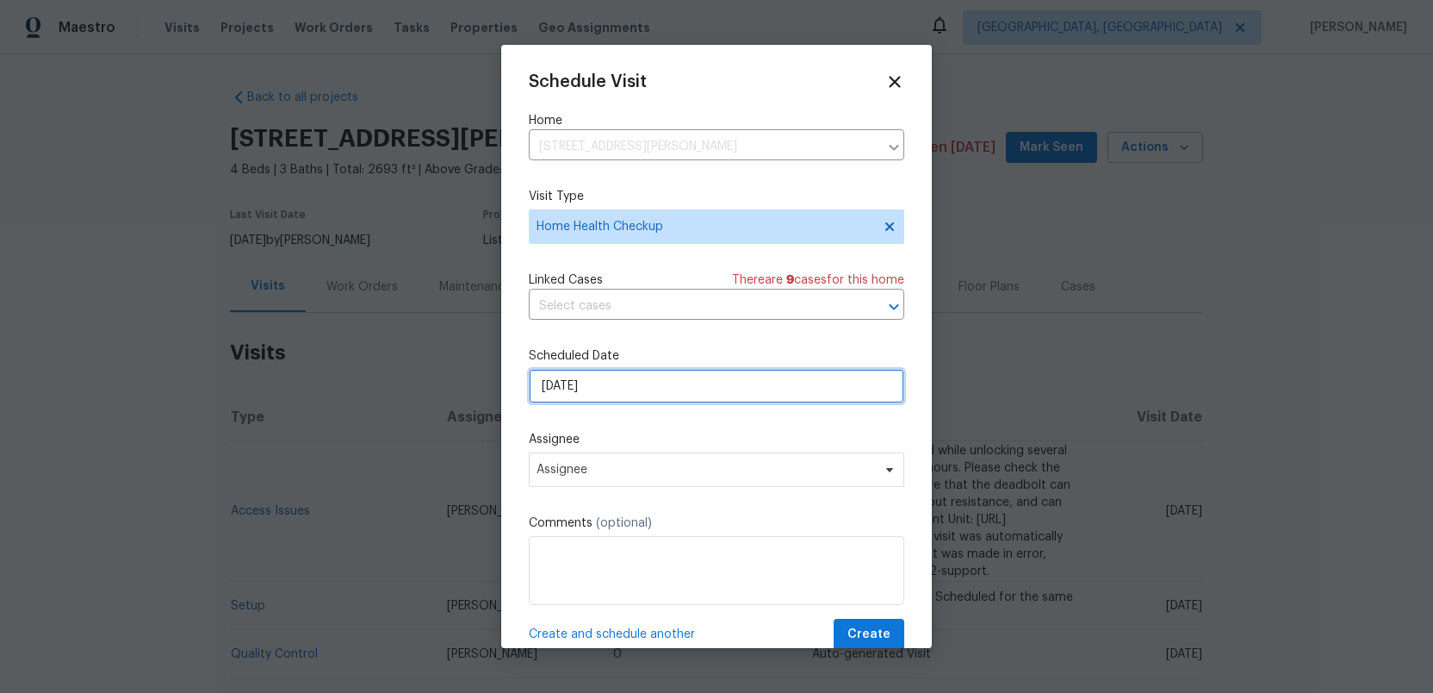
click at [624, 392] on input "[DATE]" at bounding box center [717, 386] width 376 height 34
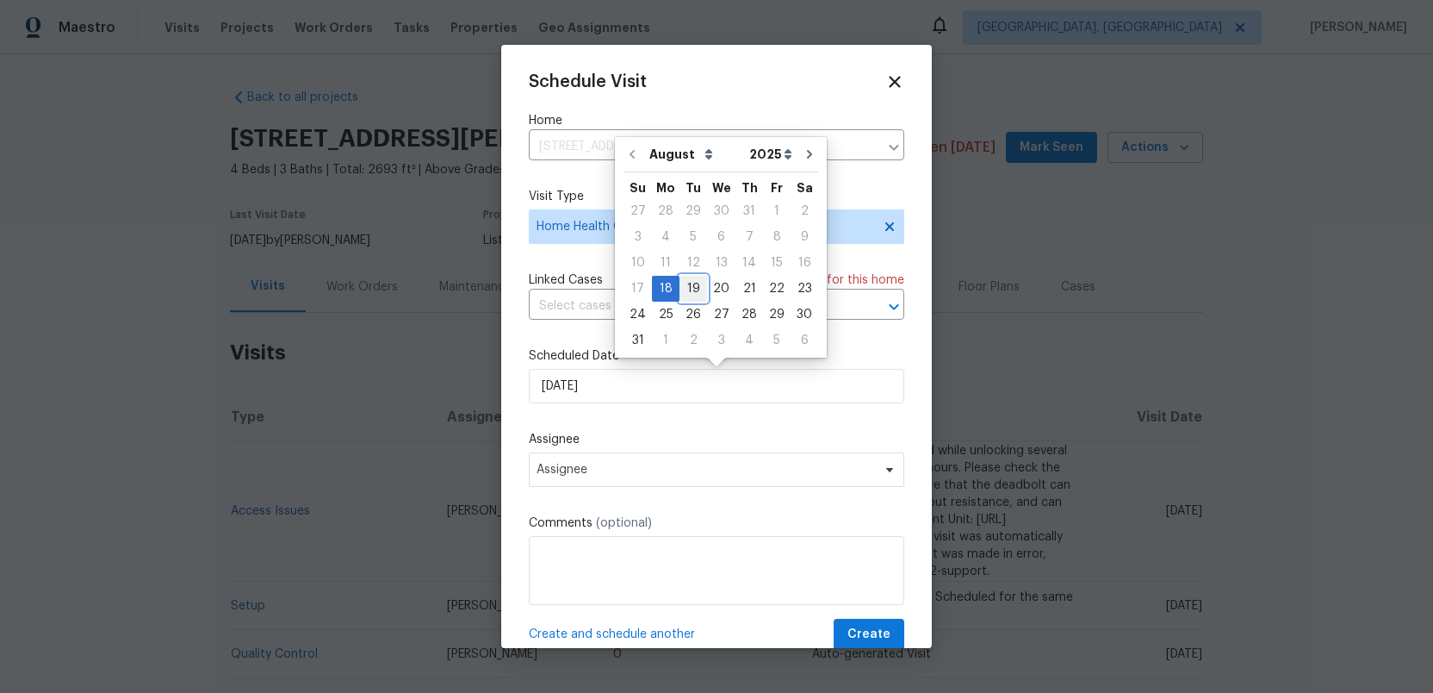
click at [687, 286] on div "19" at bounding box center [694, 289] width 28 height 24
type input "[DATE]"
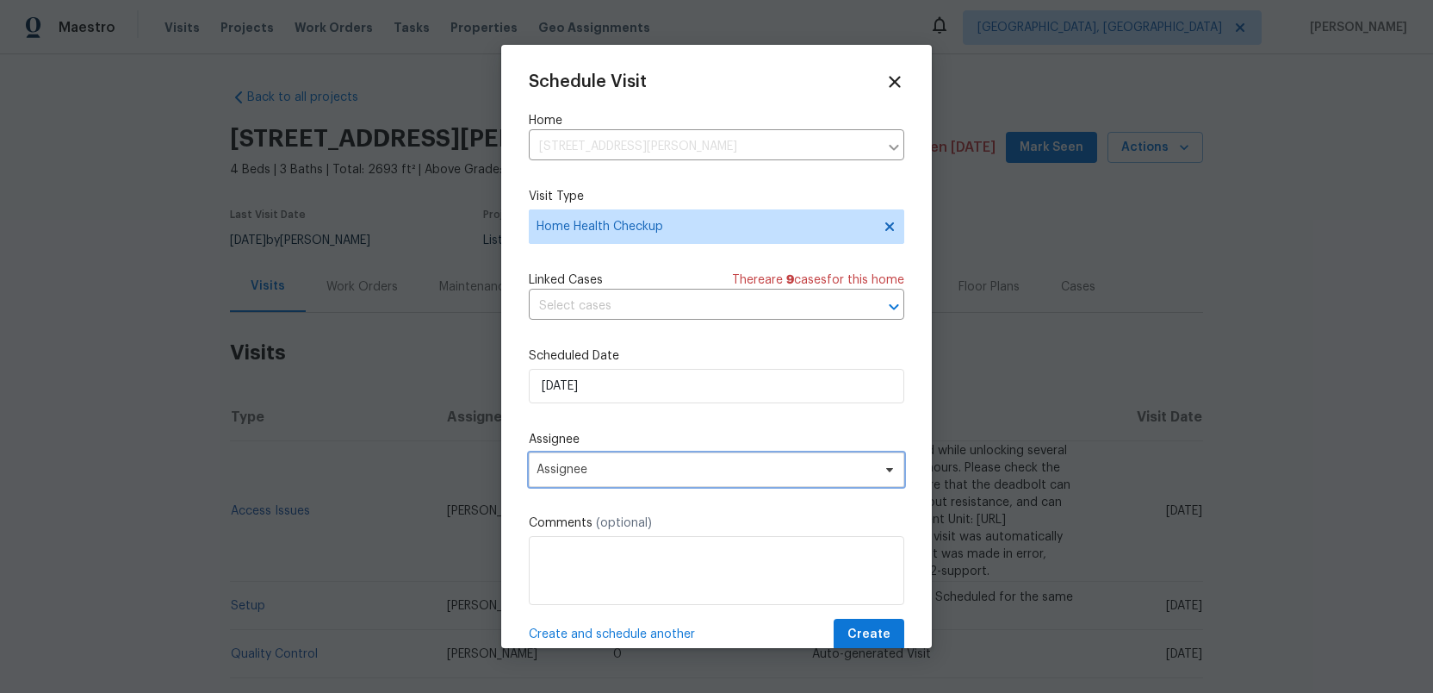
click at [600, 471] on span "Assignee" at bounding box center [706, 470] width 338 height 14
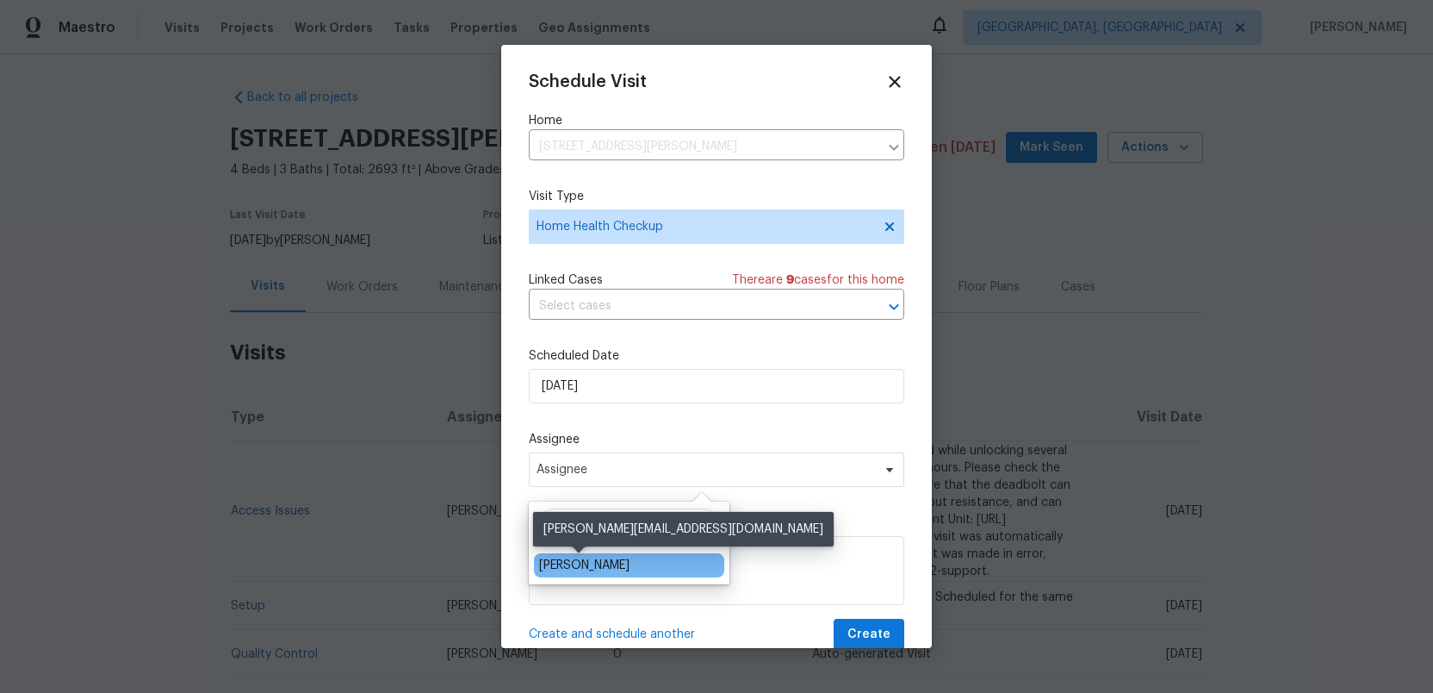
type input "[PERSON_NAME]"
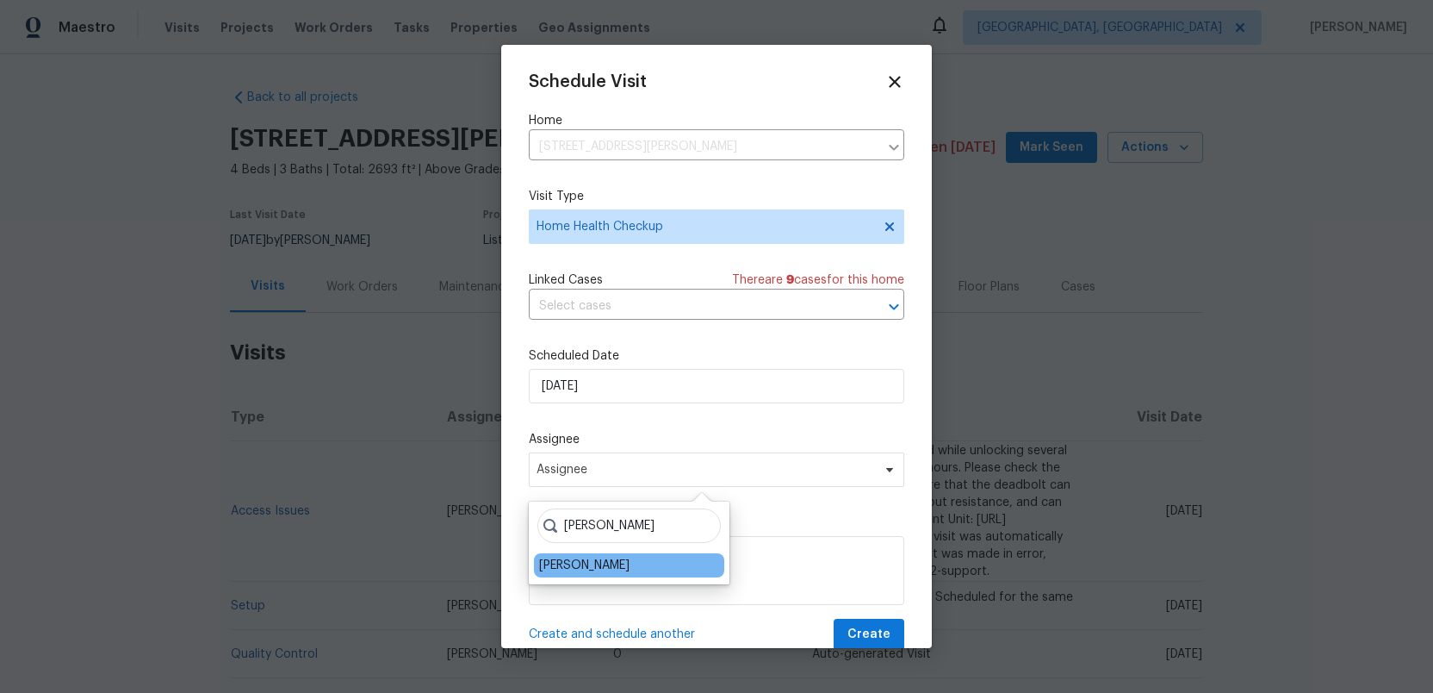
click at [560, 572] on div "[PERSON_NAME]" at bounding box center [584, 564] width 90 height 17
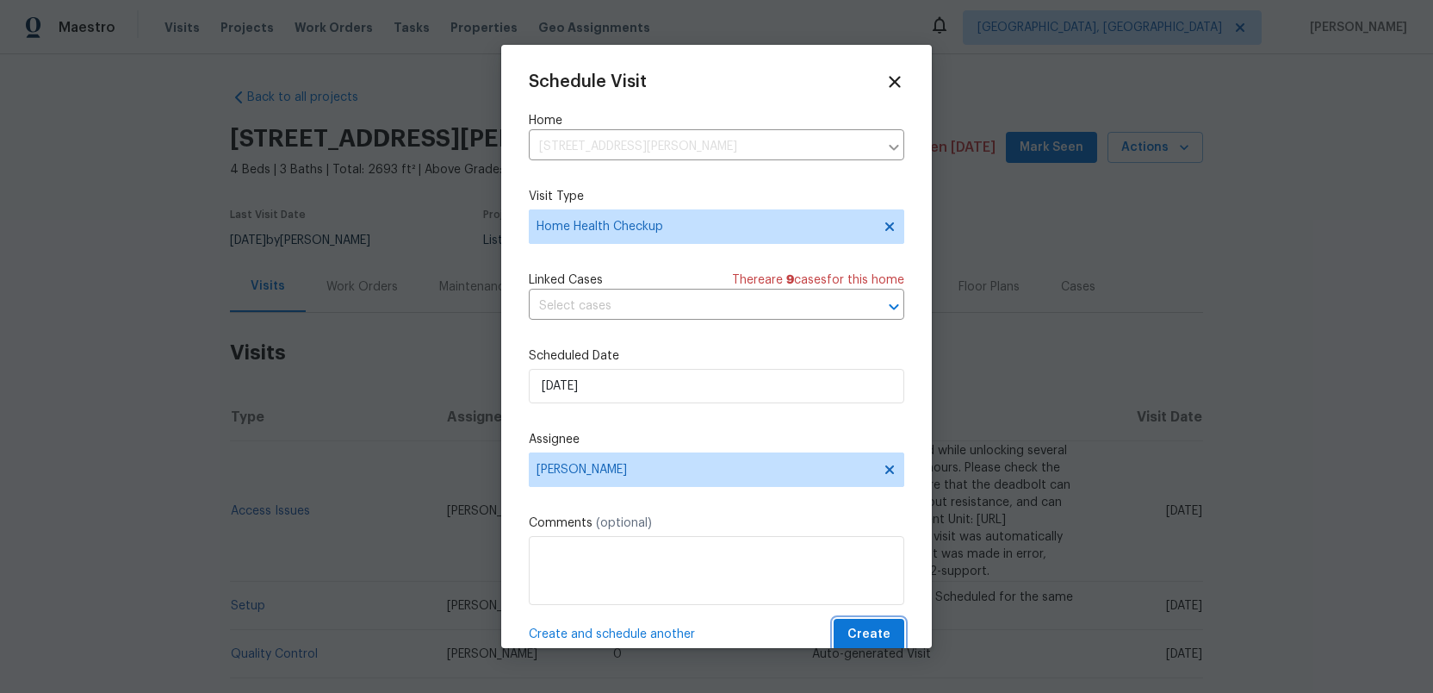
click at [867, 632] on span "Create" at bounding box center [869, 635] width 43 height 22
